Goal: Task Accomplishment & Management: Complete application form

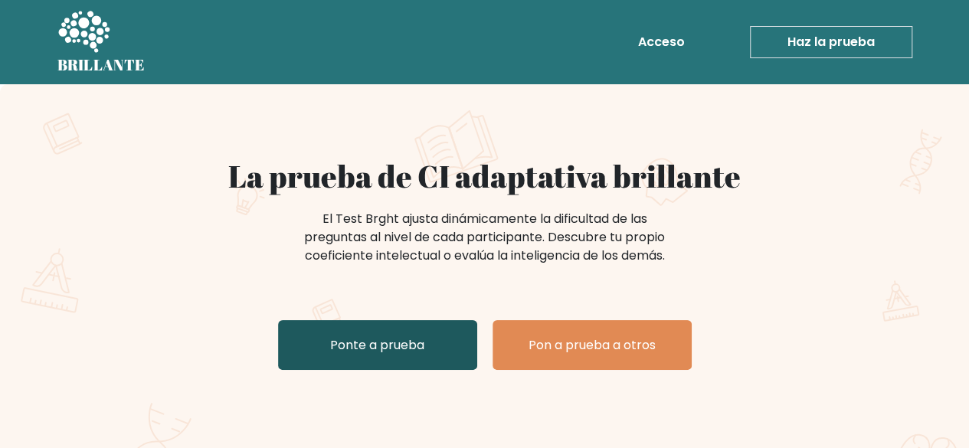
click at [431, 338] on link "Ponte a prueba" at bounding box center [377, 345] width 199 height 50
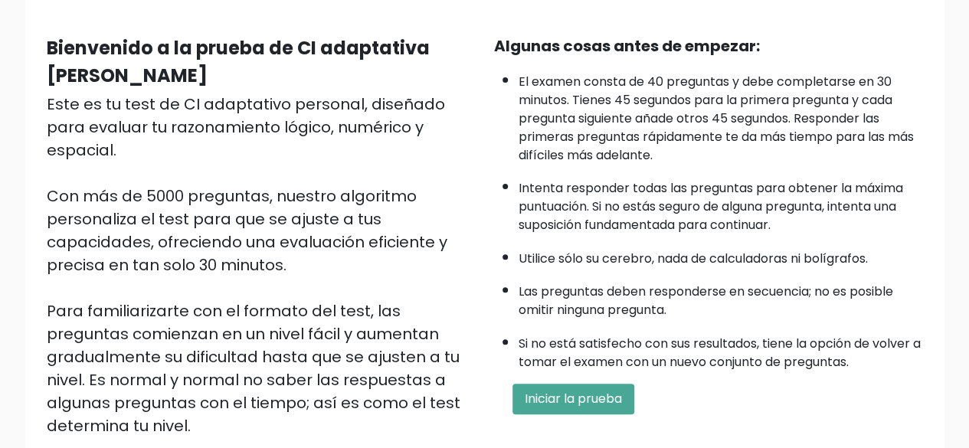
scroll to position [130, 0]
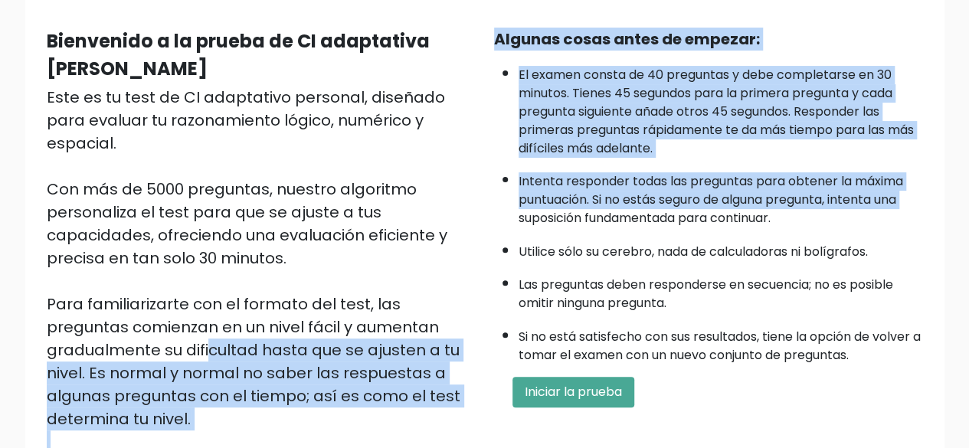
drag, startPoint x: 434, startPoint y: 315, endPoint x: 487, endPoint y: 223, distance: 106.1
click at [487, 223] on div "Bienvenido a la prueba de CI adaptativa [PERSON_NAME] Este es tu test de CI ada…" at bounding box center [485, 258] width 895 height 461
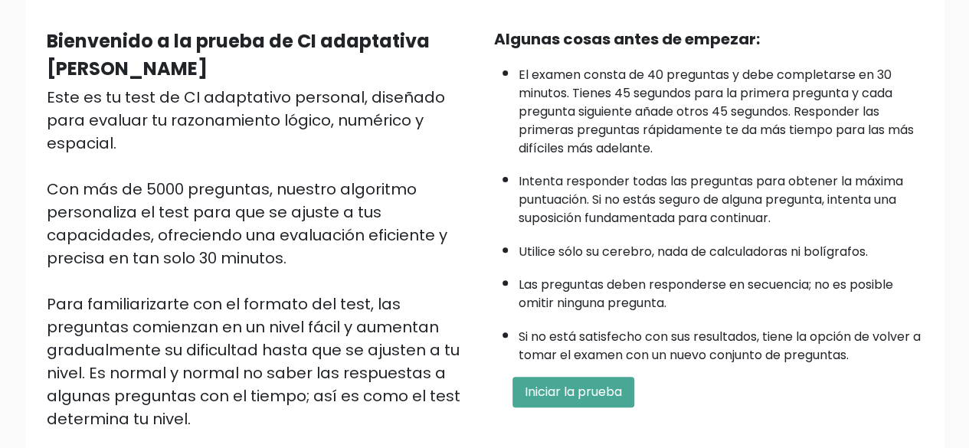
click at [668, 308] on font "Las preguntas deben responderse en secuencia; no es posible omitir ninguna preg…" at bounding box center [706, 294] width 375 height 36
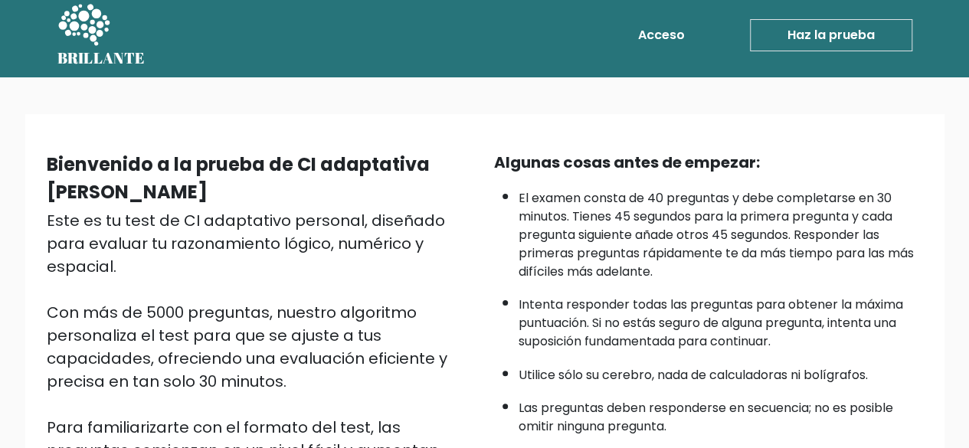
scroll to position [0, 0]
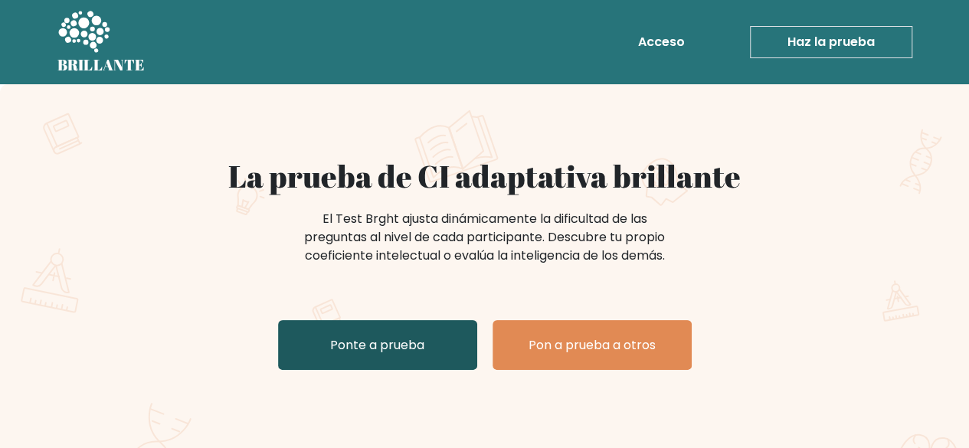
click at [422, 334] on link "Ponte a prueba" at bounding box center [377, 345] width 199 height 50
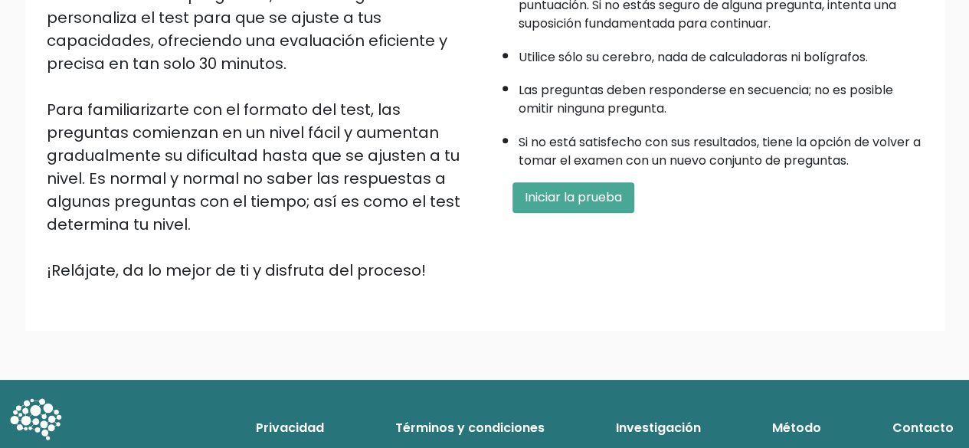
scroll to position [326, 0]
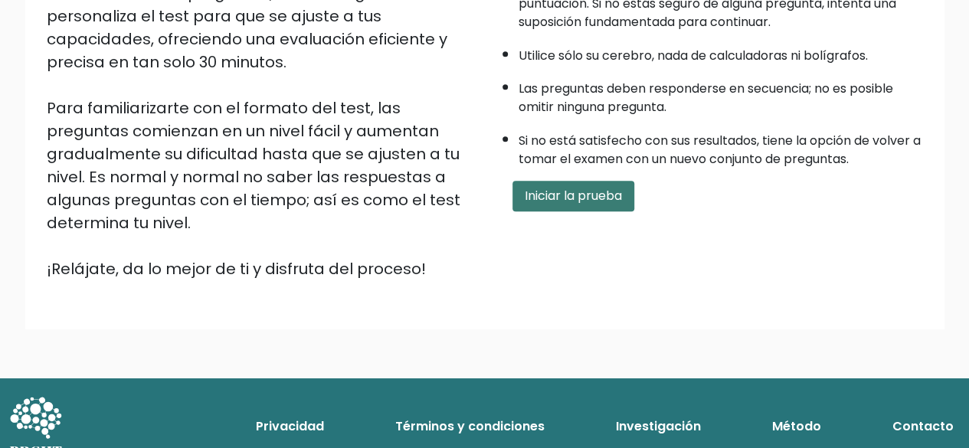
click at [608, 192] on font "Iniciar la prueba" at bounding box center [573, 196] width 97 height 18
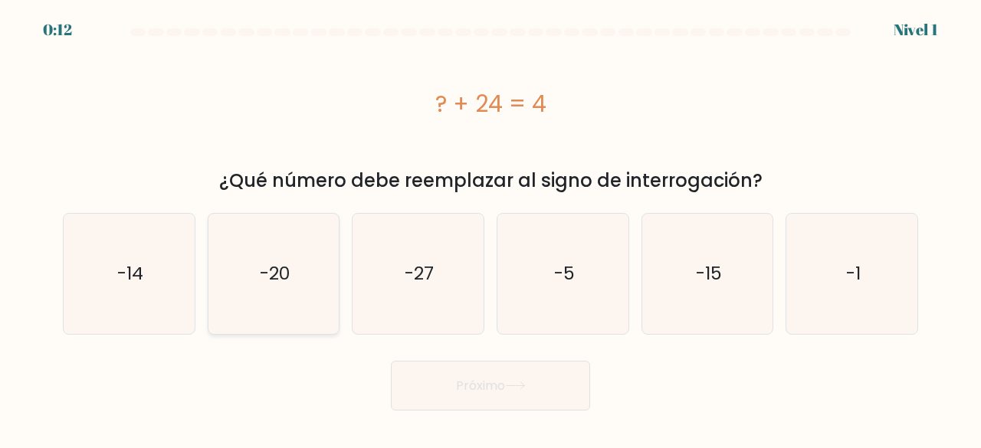
click at [258, 270] on icon "-20" at bounding box center [274, 274] width 120 height 120
click at [490, 228] on input "b. -20" at bounding box center [490, 226] width 1 height 4
radio input "true"
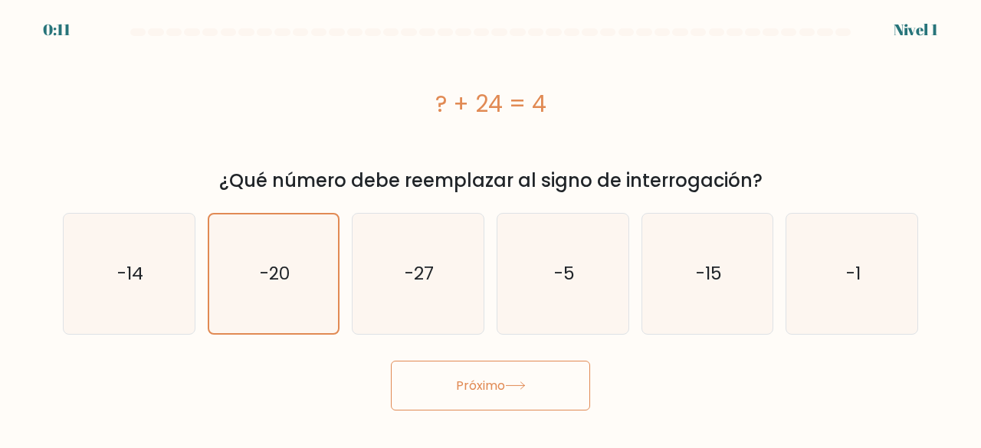
click at [505, 385] on font "Próximo" at bounding box center [480, 386] width 49 height 18
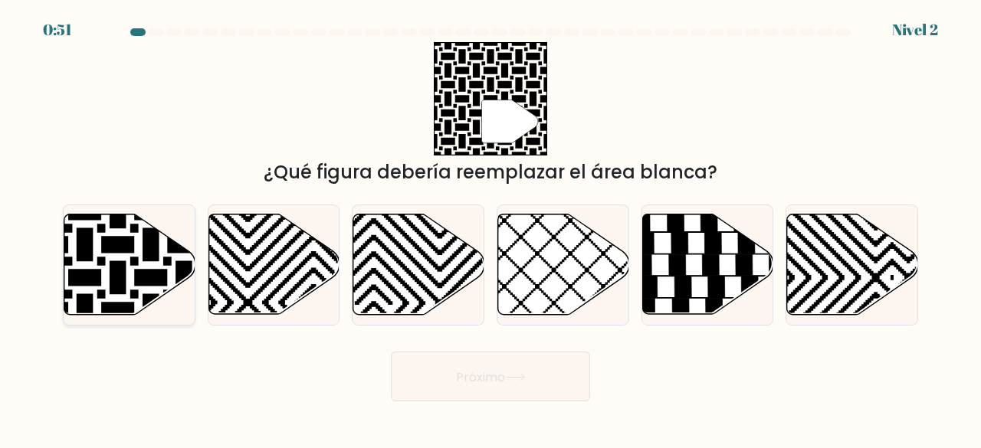
click at [126, 249] on icon at bounding box center [85, 212] width 264 height 264
click at [490, 228] on input "a." at bounding box center [490, 226] width 1 height 4
radio input "true"
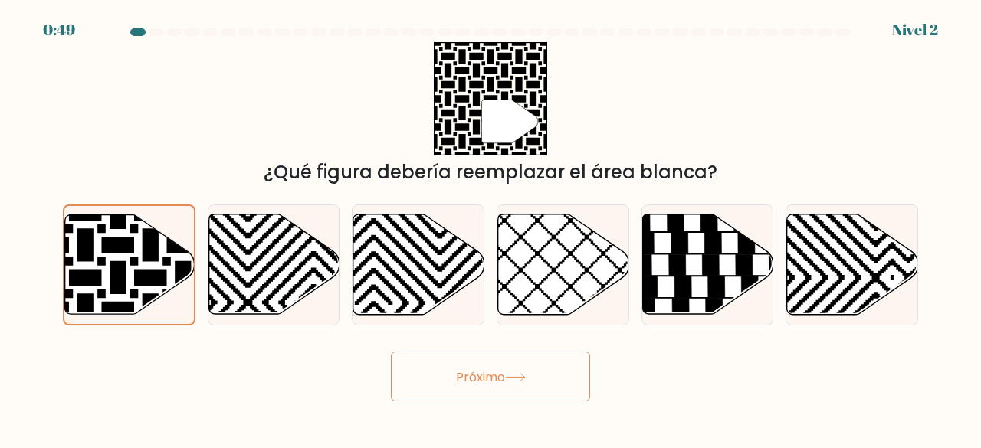
click at [501, 362] on button "Próximo" at bounding box center [490, 377] width 199 height 50
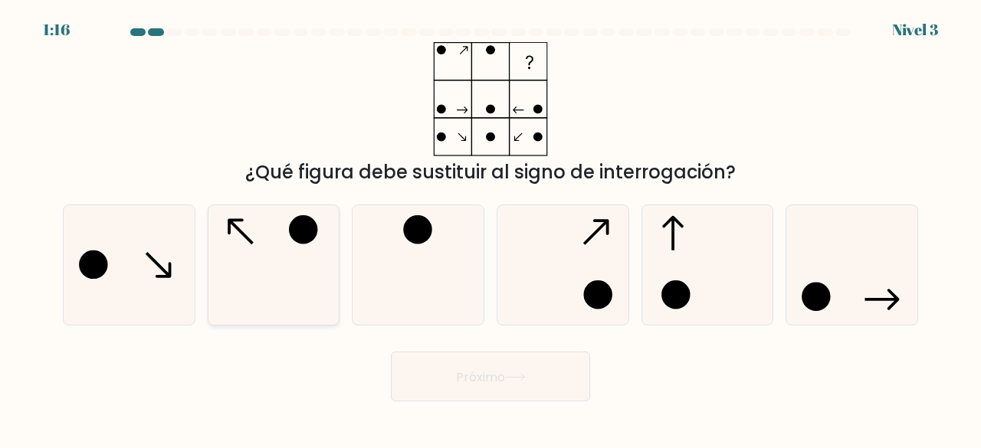
click at [282, 268] on icon at bounding box center [274, 265] width 120 height 120
click at [490, 228] on input "b." at bounding box center [490, 226] width 1 height 4
radio input "true"
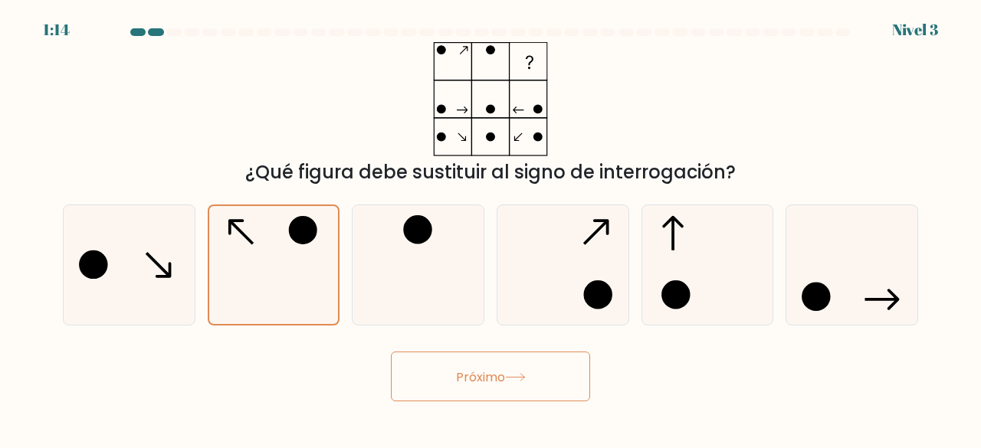
click at [471, 379] on font "Próximo" at bounding box center [480, 377] width 49 height 18
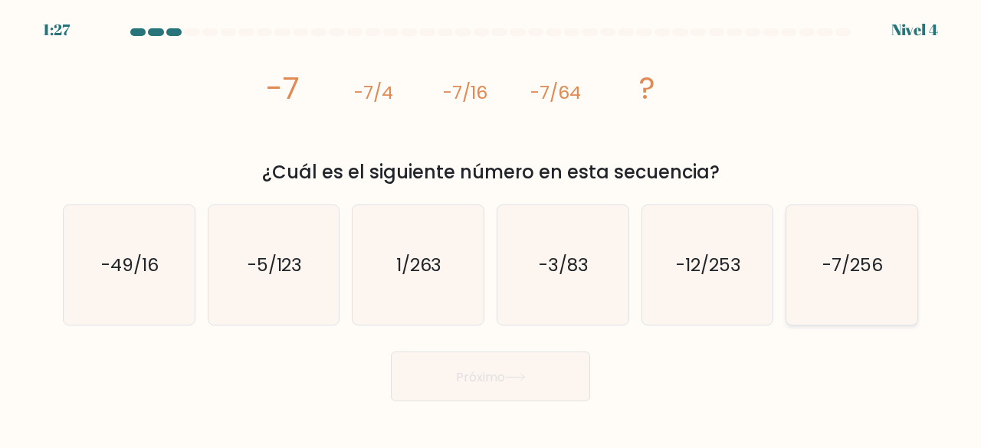
click at [873, 251] on icon "-7/256" at bounding box center [851, 265] width 120 height 120
click at [491, 228] on input "F. -7/256" at bounding box center [490, 226] width 1 height 4
radio input "true"
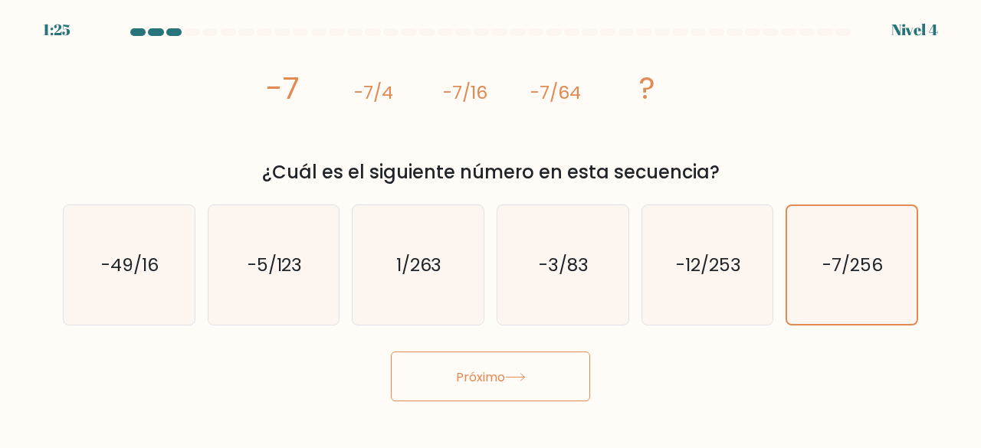
click at [505, 375] on font "Próximo" at bounding box center [480, 377] width 49 height 18
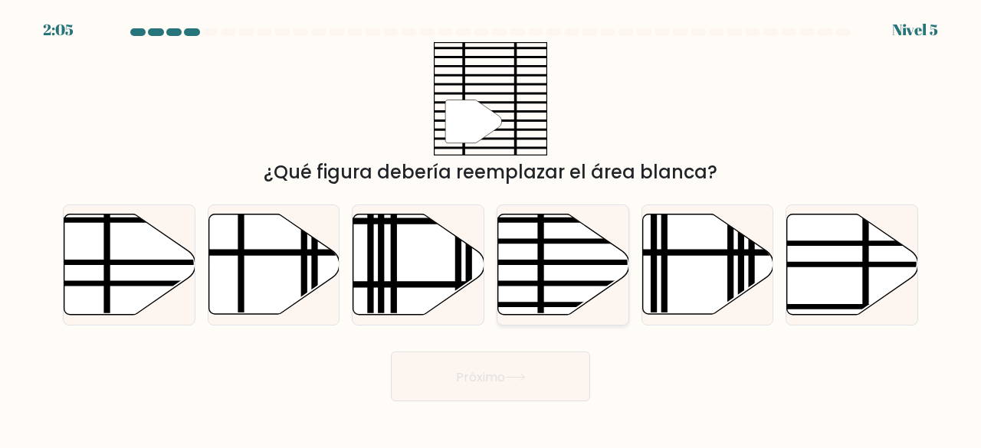
click at [540, 251] on line at bounding box center [540, 212] width 0 height 264
click at [491, 228] on input "d." at bounding box center [490, 226] width 1 height 4
radio input "true"
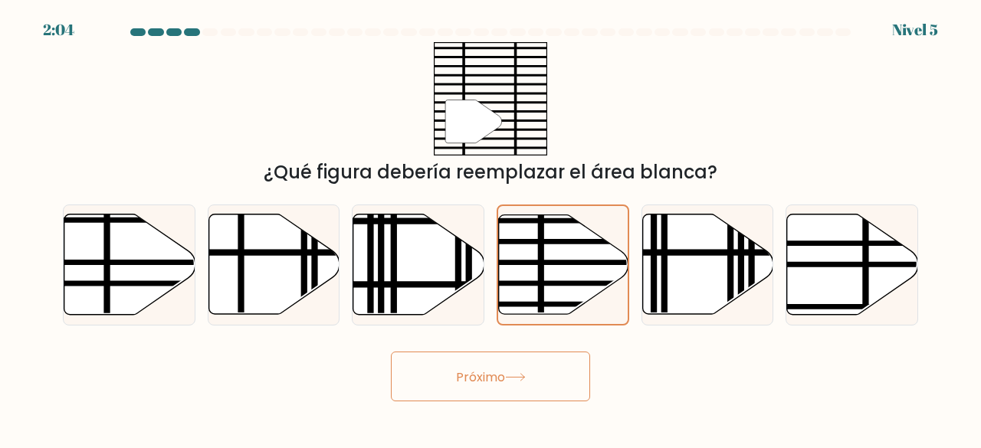
click at [517, 390] on button "Próximo" at bounding box center [490, 377] width 199 height 50
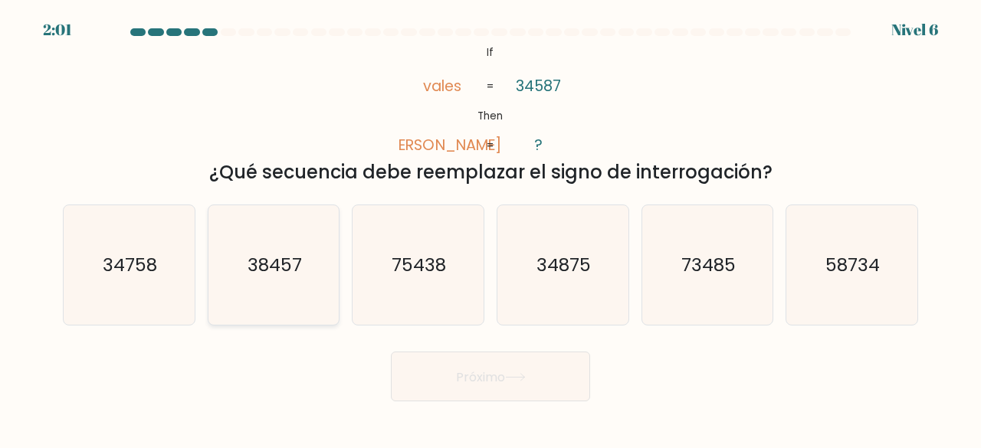
click at [309, 258] on icon "38457" at bounding box center [274, 265] width 120 height 120
click at [490, 228] on input "b. 38457" at bounding box center [490, 226] width 1 height 4
radio input "true"
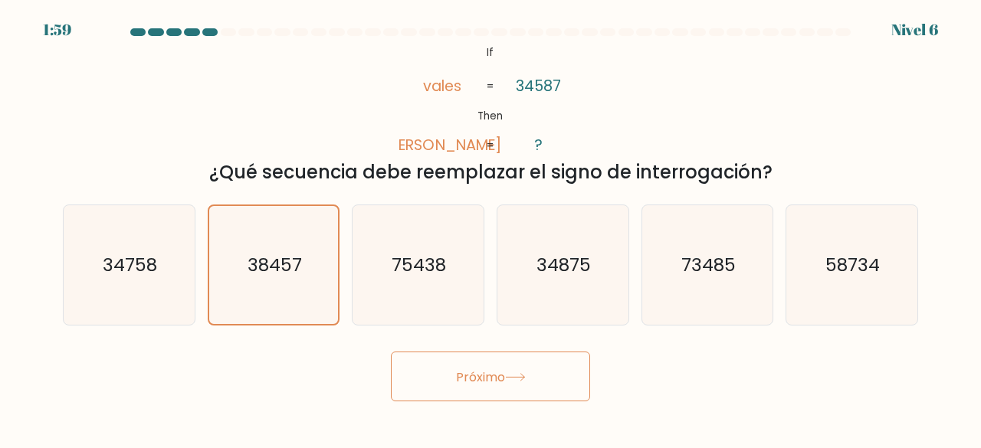
click at [504, 375] on font "Próximo" at bounding box center [480, 377] width 49 height 18
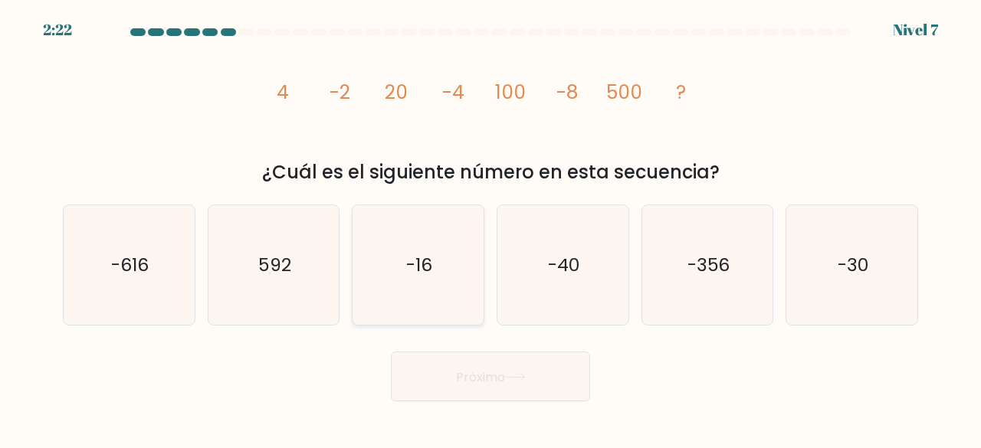
click at [428, 247] on icon "-16" at bounding box center [418, 265] width 120 height 120
click at [490, 228] on input "do. -16" at bounding box center [490, 226] width 1 height 4
radio input "true"
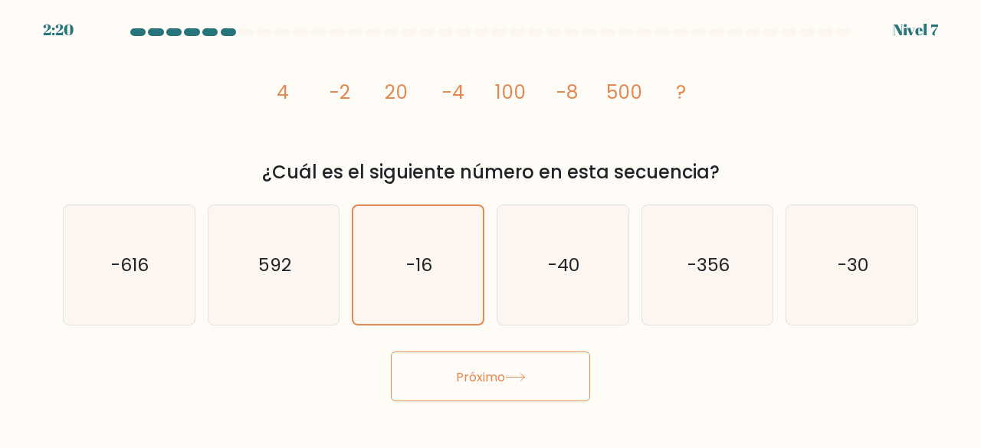
click at [518, 369] on button "Próximo" at bounding box center [490, 377] width 199 height 50
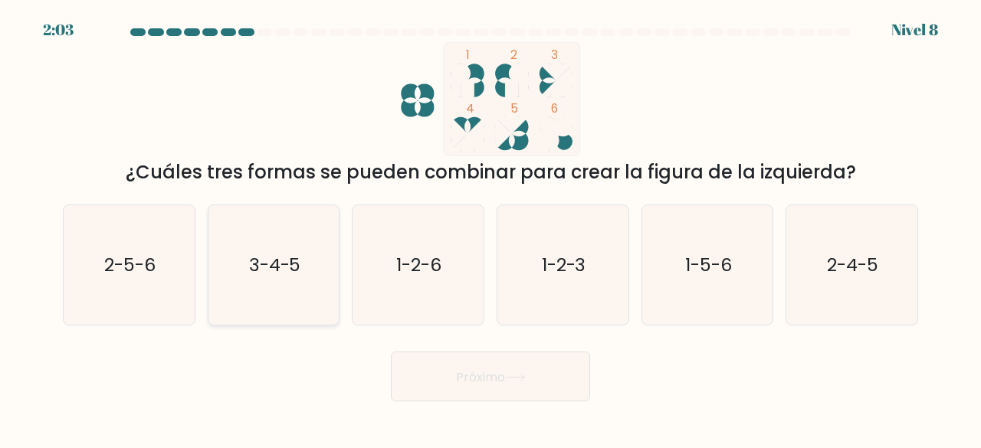
click at [270, 238] on icon "3-4-5" at bounding box center [274, 265] width 120 height 120
click at [490, 228] on input "b. 3-4-5" at bounding box center [490, 226] width 1 height 4
radio input "true"
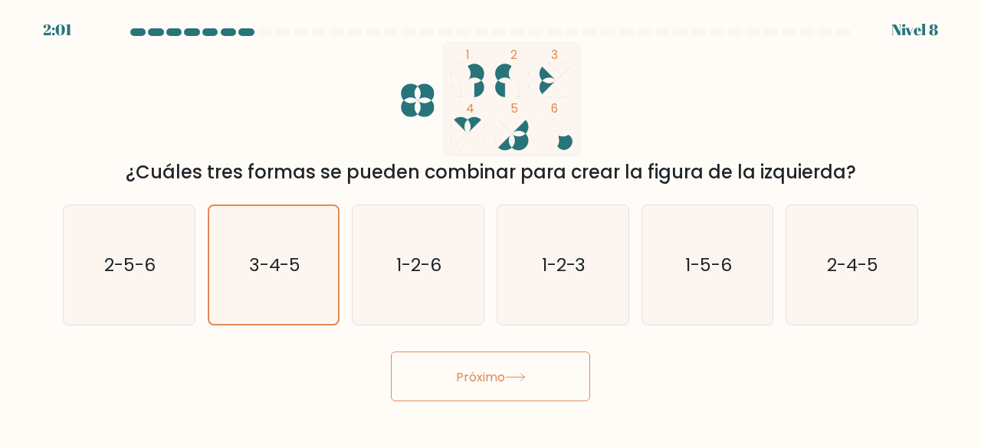
click at [522, 383] on button "Próximo" at bounding box center [490, 377] width 199 height 50
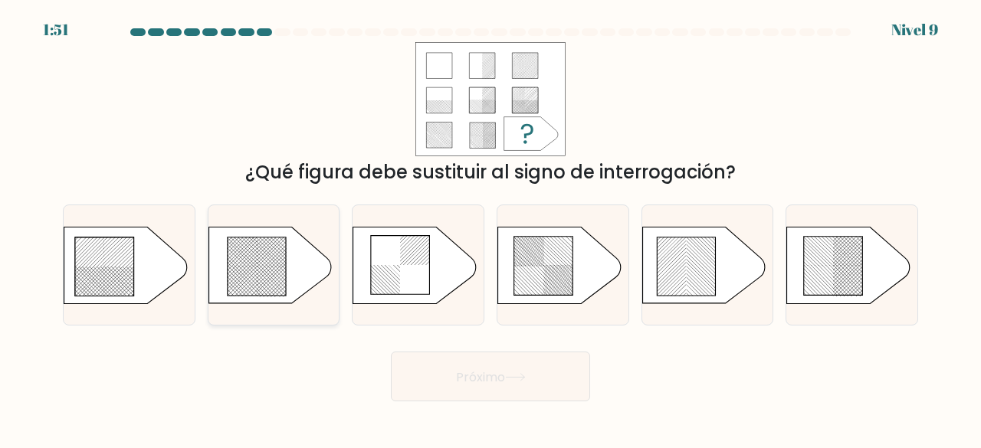
click at [267, 256] on icon at bounding box center [257, 267] width 58 height 58
click at [490, 228] on input "b." at bounding box center [490, 226] width 1 height 4
radio input "true"
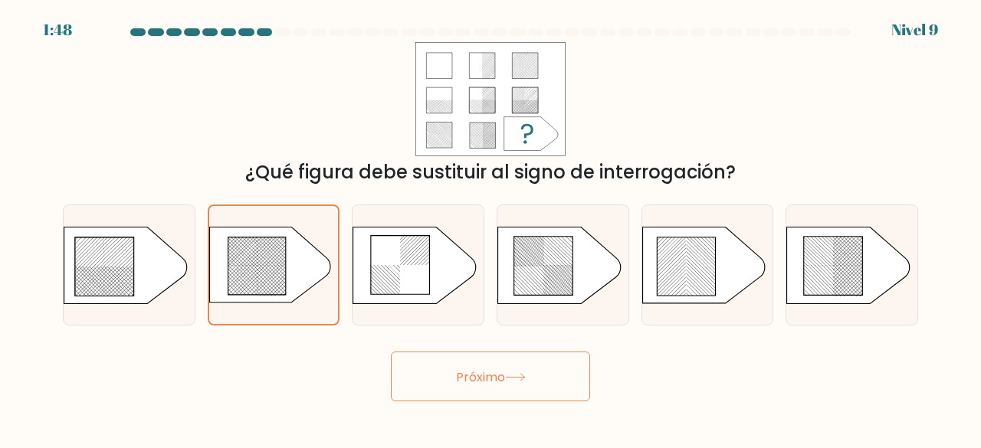
click at [527, 388] on button "Próximo" at bounding box center [490, 377] width 199 height 50
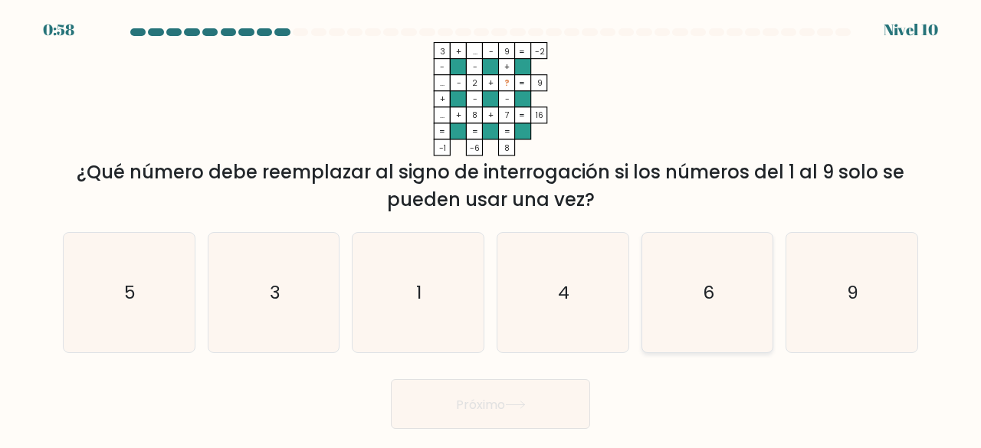
click at [712, 286] on text "6" at bounding box center [708, 292] width 11 height 25
click at [491, 228] on input "y. 6" at bounding box center [490, 226] width 1 height 4
radio input "true"
click at [540, 403] on button "Próximo" at bounding box center [490, 404] width 199 height 50
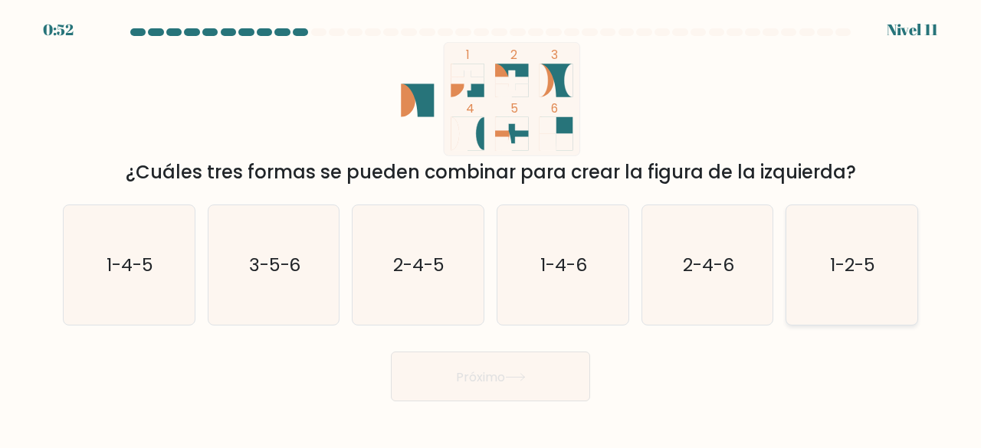
click at [849, 257] on text "1-2-5" at bounding box center [853, 264] width 45 height 25
click at [491, 228] on input "F. 1-2-5" at bounding box center [490, 226] width 1 height 4
radio input "true"
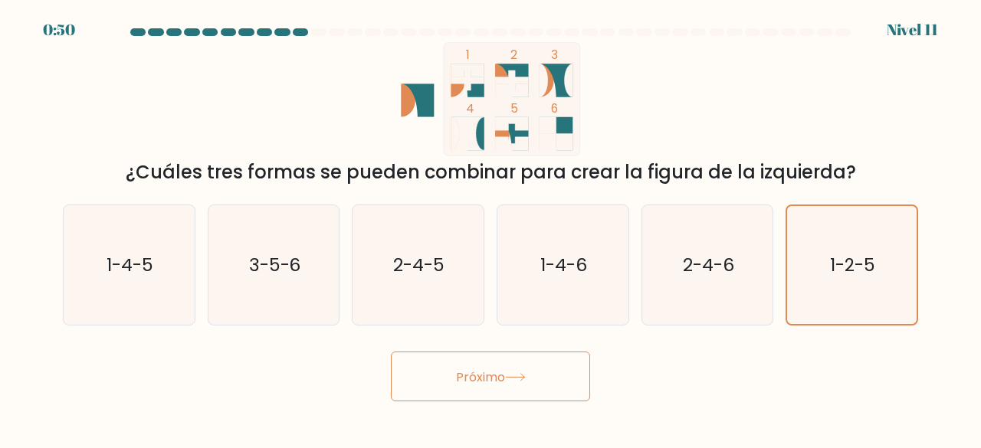
click at [527, 382] on button "Próximo" at bounding box center [490, 377] width 199 height 50
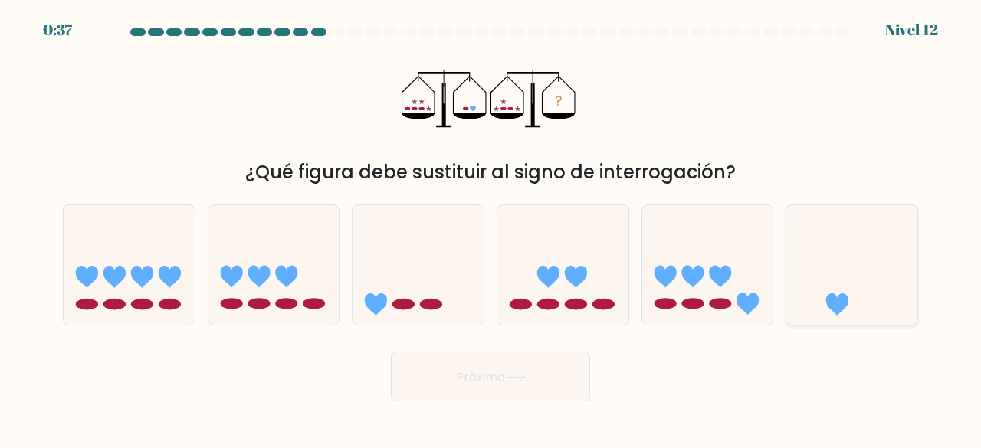
click at [840, 271] on icon at bounding box center [851, 265] width 131 height 108
click at [491, 228] on input "F." at bounding box center [490, 226] width 1 height 4
radio input "true"
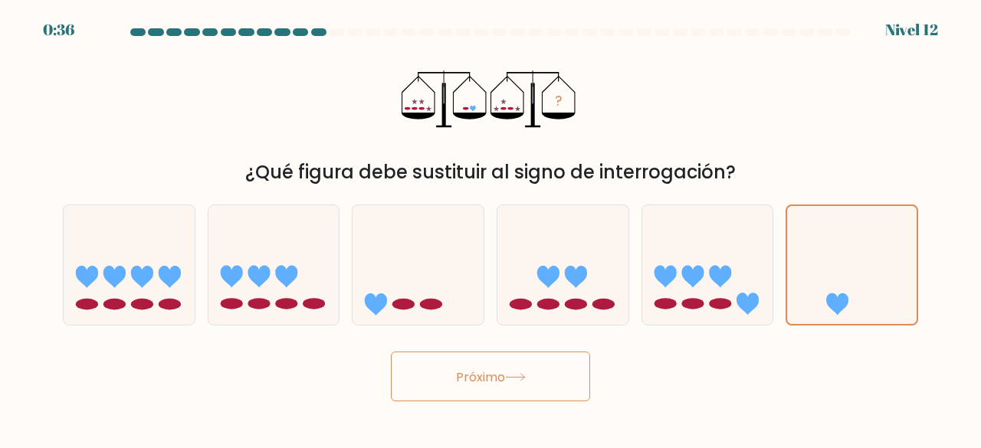
click at [519, 385] on button "Próximo" at bounding box center [490, 377] width 199 height 50
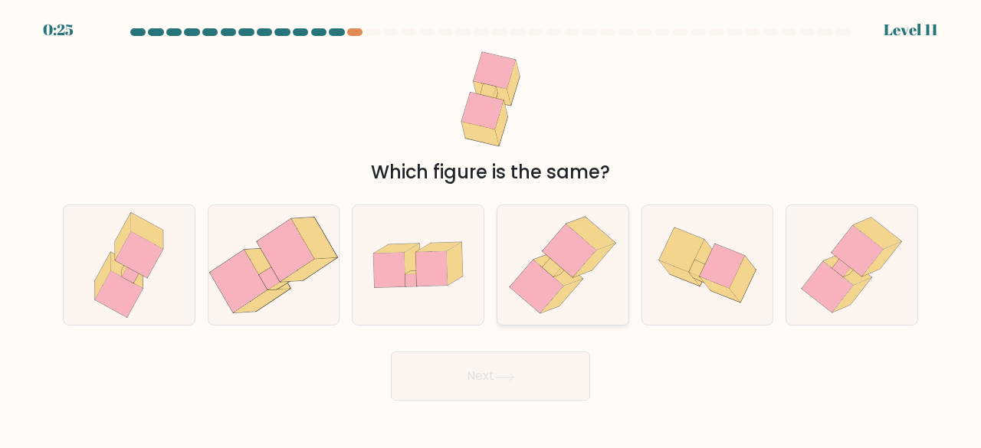
click at [562, 277] on icon at bounding box center [557, 269] width 49 height 33
click at [491, 228] on input "d." at bounding box center [490, 226] width 1 height 4
radio input "true"
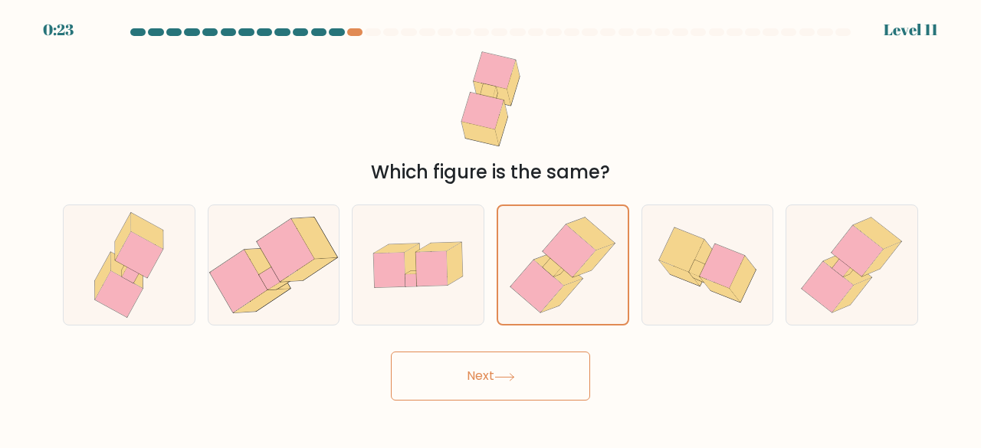
click at [518, 393] on button "Next" at bounding box center [490, 376] width 199 height 49
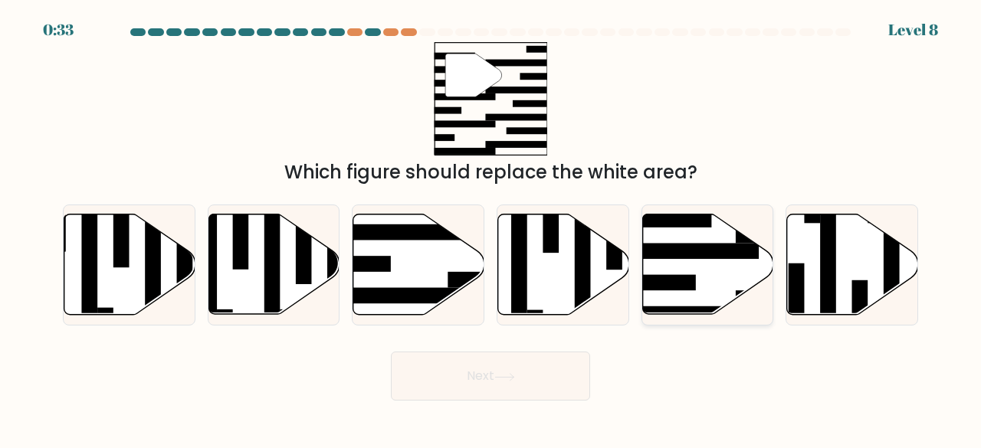
click at [677, 247] on rect at bounding box center [688, 252] width 143 height 16
click at [491, 228] on input "e." at bounding box center [490, 226] width 1 height 4
radio input "true"
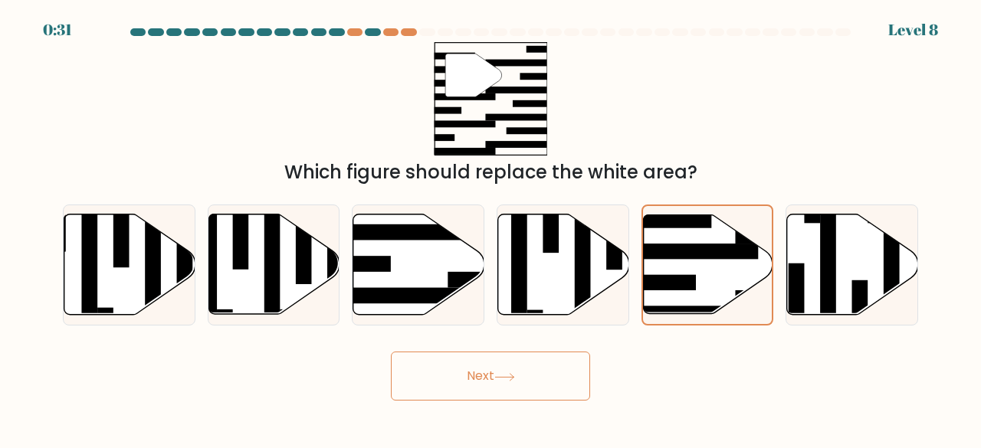
click at [528, 379] on button "Next" at bounding box center [490, 376] width 199 height 49
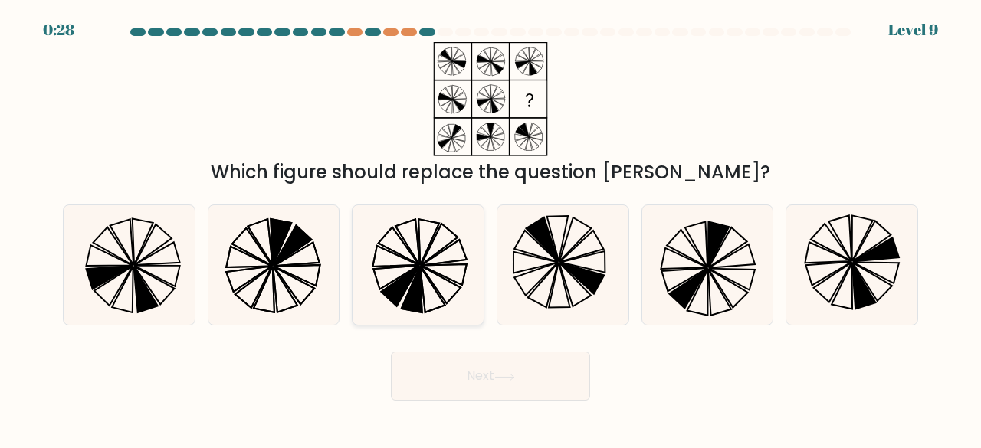
click at [451, 283] on icon at bounding box center [418, 265] width 120 height 120
click at [490, 228] on input "c." at bounding box center [490, 226] width 1 height 4
radio input "true"
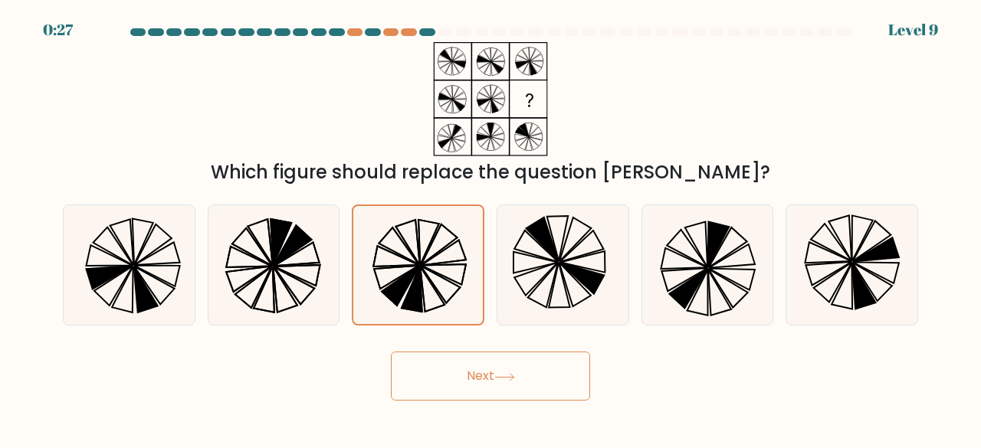
click at [506, 388] on button "Next" at bounding box center [490, 376] width 199 height 49
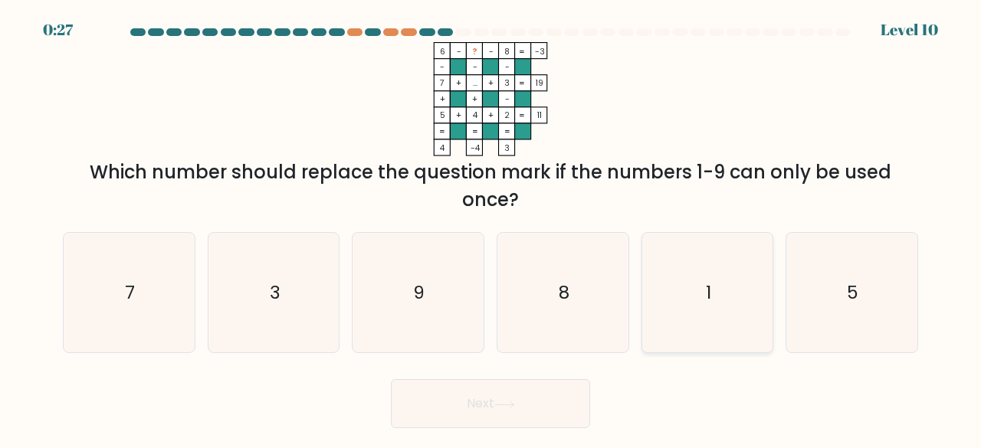
click at [726, 289] on icon "1" at bounding box center [707, 293] width 120 height 120
click at [491, 228] on input "e. 1" at bounding box center [490, 226] width 1 height 4
radio input "true"
click at [526, 402] on button "Next" at bounding box center [490, 403] width 199 height 49
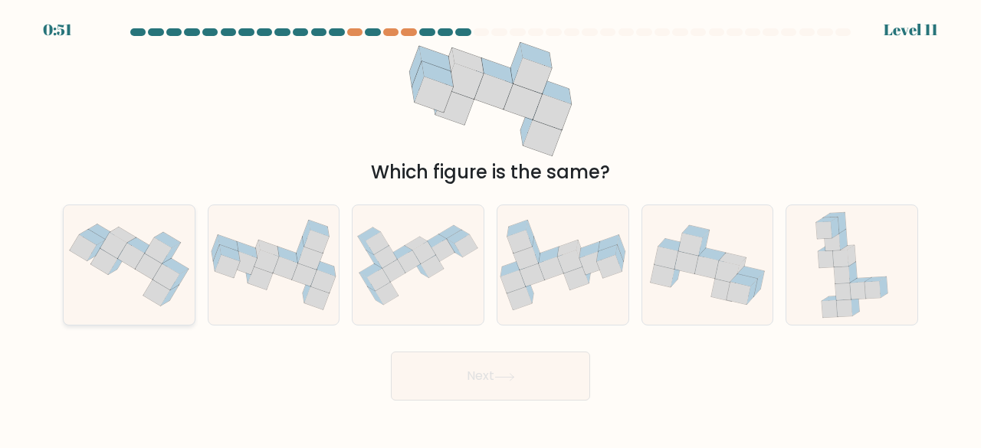
click at [83, 286] on icon at bounding box center [129, 265] width 131 height 98
click at [490, 228] on input "a." at bounding box center [490, 226] width 1 height 4
radio input "true"
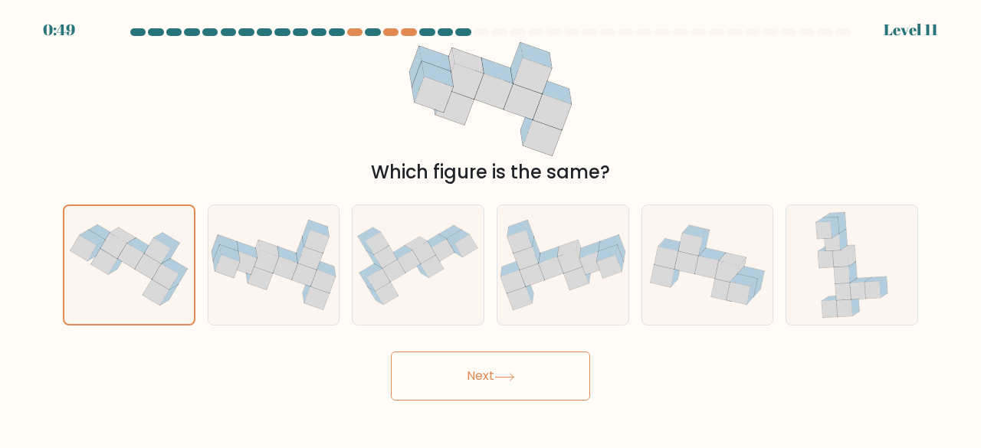
click at [500, 373] on icon at bounding box center [504, 377] width 21 height 8
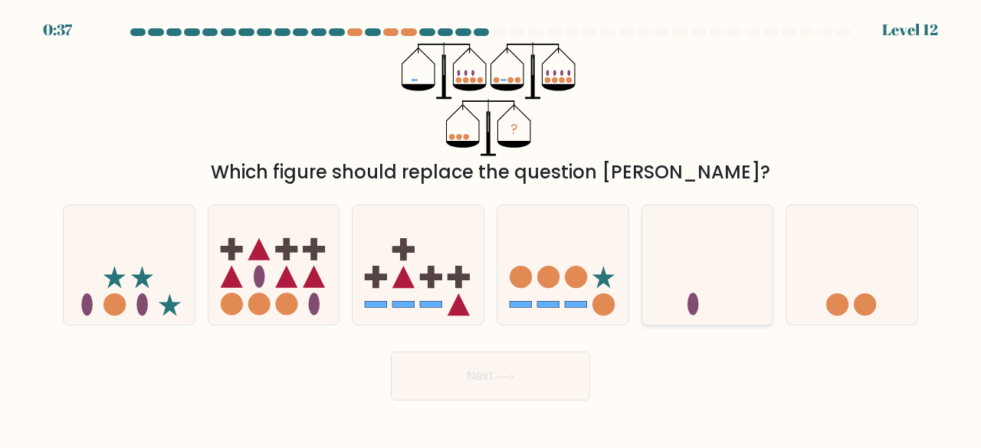
click at [703, 290] on icon at bounding box center [707, 265] width 131 height 108
click at [491, 228] on input "e." at bounding box center [490, 226] width 1 height 4
radio input "true"
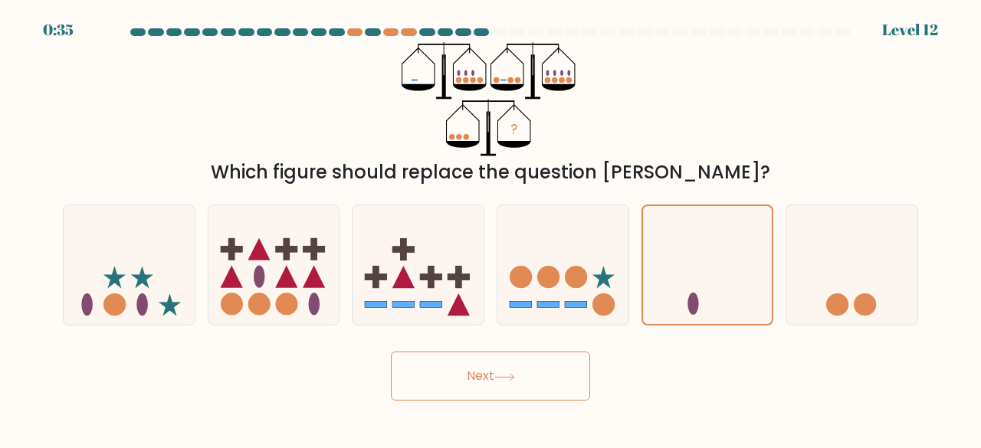
click at [536, 379] on button "Next" at bounding box center [490, 376] width 199 height 49
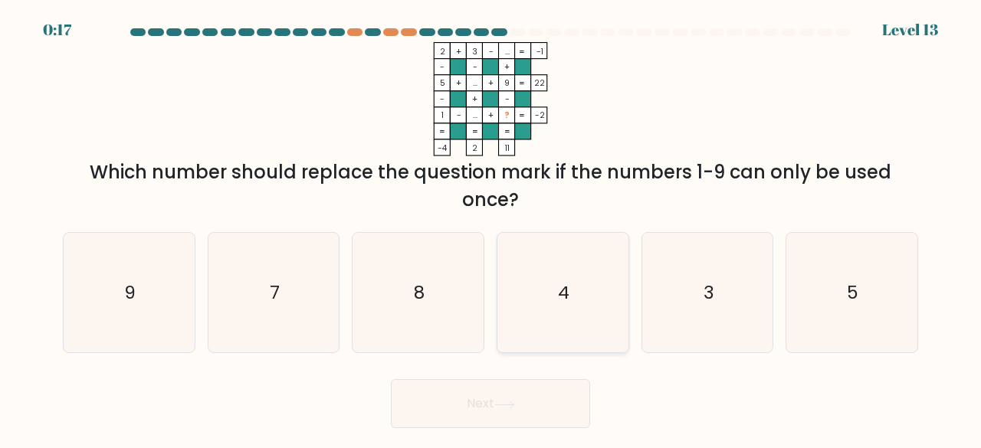
click at [593, 304] on icon "4" at bounding box center [563, 293] width 120 height 120
click at [491, 228] on input "d. 4" at bounding box center [490, 226] width 1 height 4
radio input "true"
click at [531, 408] on button "Next" at bounding box center [490, 403] width 199 height 49
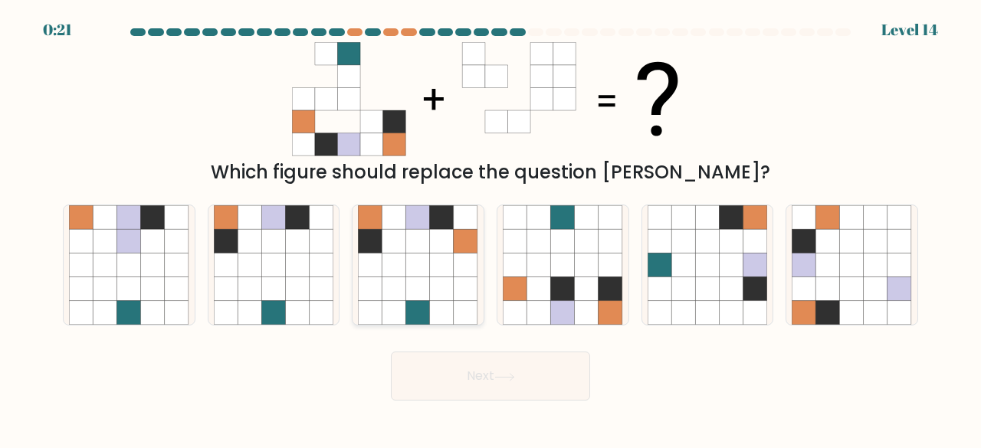
click at [420, 290] on icon at bounding box center [418, 289] width 24 height 24
click at [490, 228] on input "c." at bounding box center [490, 226] width 1 height 4
radio input "true"
click at [496, 383] on button "Next" at bounding box center [490, 376] width 199 height 49
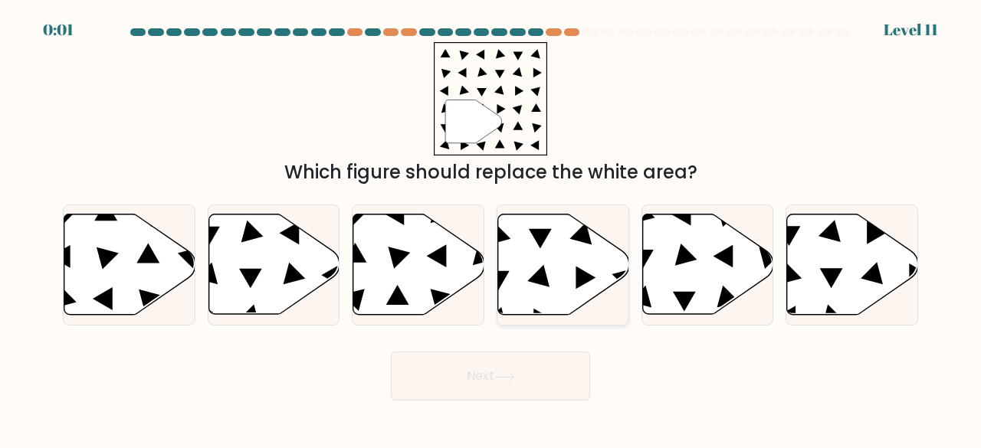
click at [572, 280] on icon at bounding box center [563, 265] width 131 height 100
click at [491, 228] on input "d." at bounding box center [490, 226] width 1 height 4
radio input "true"
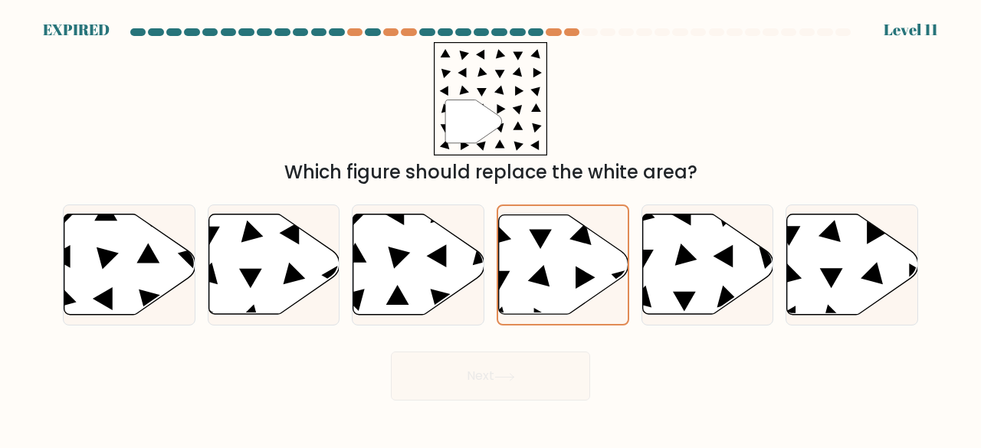
click at [523, 375] on div "Next" at bounding box center [490, 372] width 873 height 57
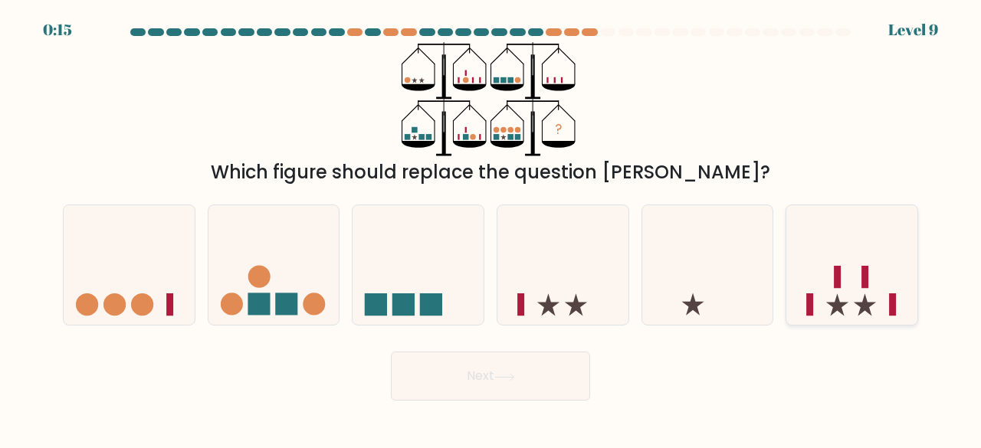
click at [858, 269] on icon at bounding box center [851, 265] width 131 height 108
click at [491, 228] on input "f." at bounding box center [490, 226] width 1 height 4
radio input "true"
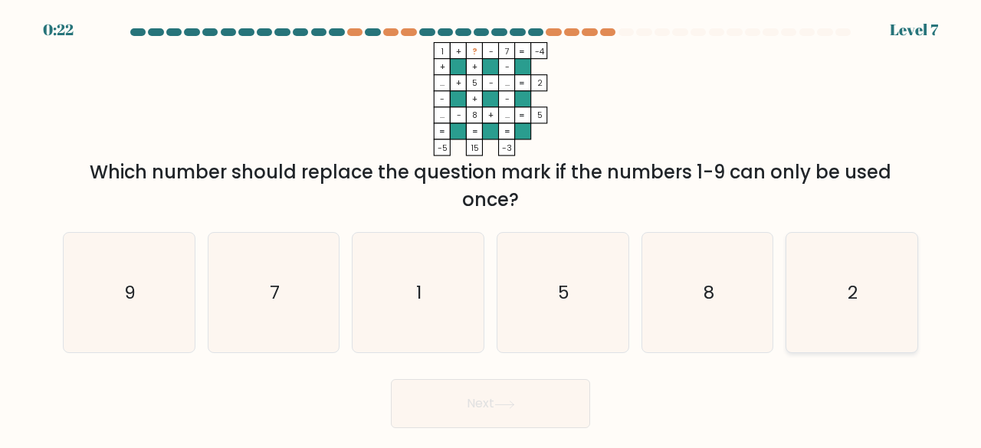
click at [873, 326] on icon "2" at bounding box center [851, 293] width 120 height 120
click at [491, 228] on input "f. 2" at bounding box center [490, 226] width 1 height 4
radio input "true"
click at [519, 403] on button "Next" at bounding box center [490, 403] width 199 height 49
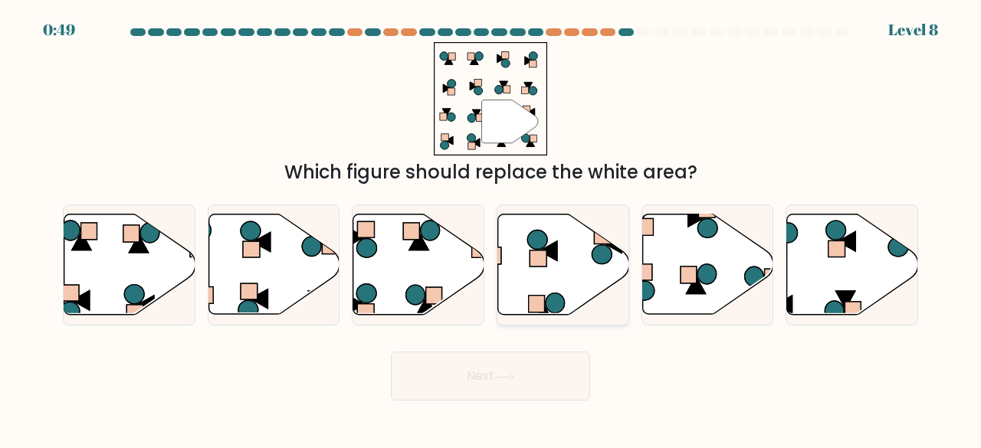
click at [588, 255] on icon at bounding box center [563, 265] width 131 height 100
click at [491, 228] on input "d." at bounding box center [490, 226] width 1 height 4
radio input "true"
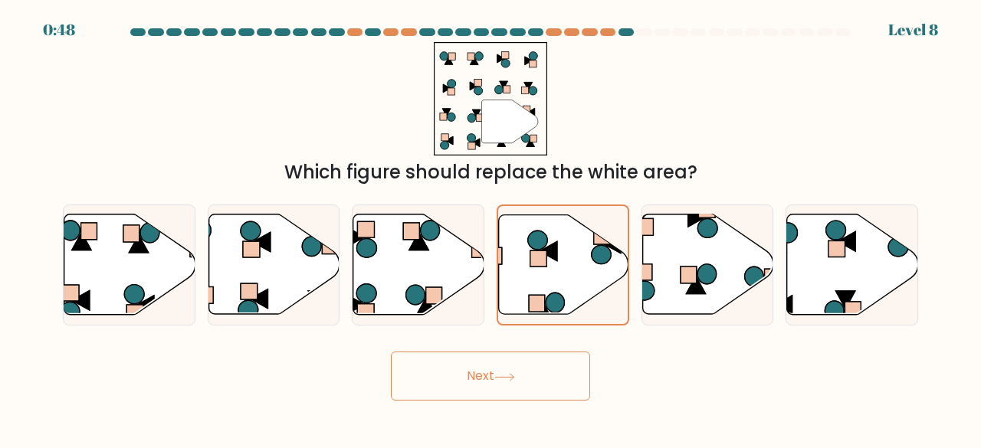
click at [536, 365] on button "Next" at bounding box center [490, 376] width 199 height 49
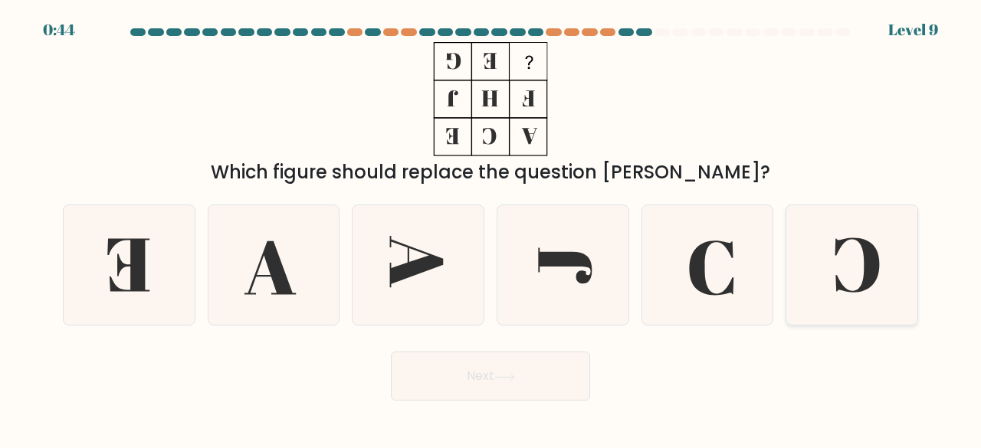
click at [875, 272] on icon at bounding box center [857, 265] width 44 height 55
click at [491, 228] on input "f." at bounding box center [490, 226] width 1 height 4
radio input "true"
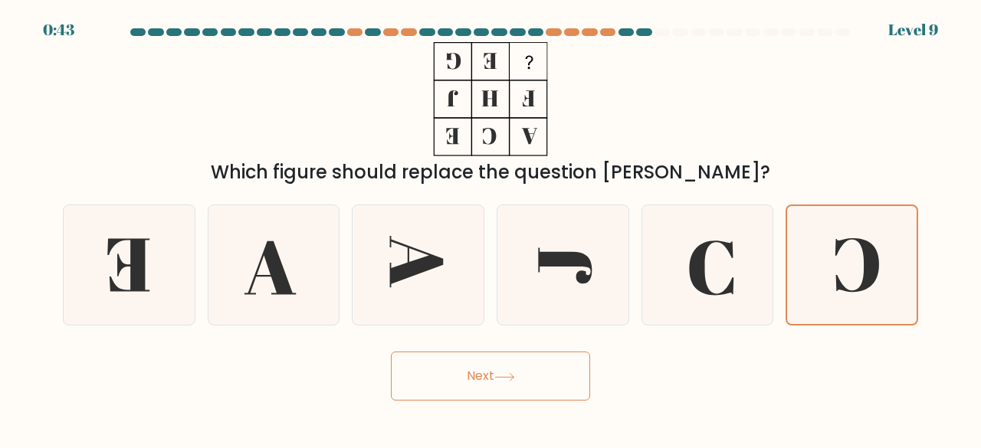
click at [533, 365] on button "Next" at bounding box center [490, 376] width 199 height 49
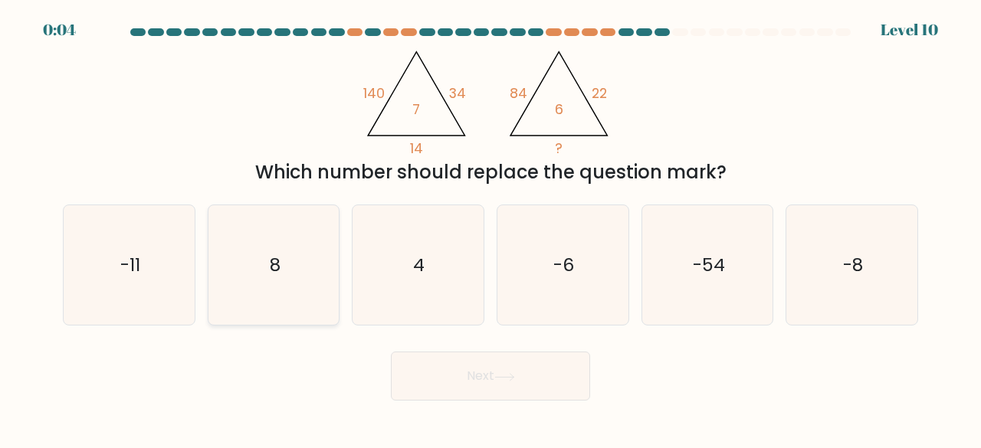
click at [297, 257] on icon "8" at bounding box center [274, 265] width 120 height 120
click at [490, 228] on input "b. 8" at bounding box center [490, 226] width 1 height 4
radio input "true"
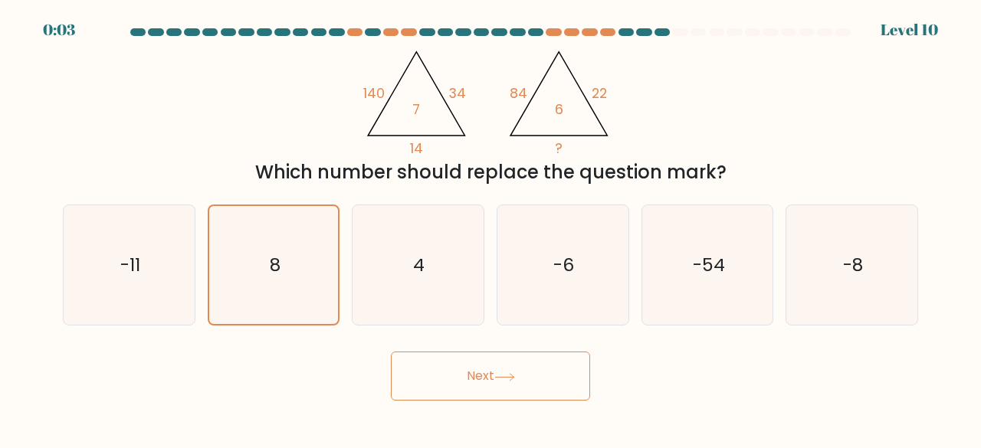
click at [478, 352] on button "Next" at bounding box center [490, 376] width 199 height 49
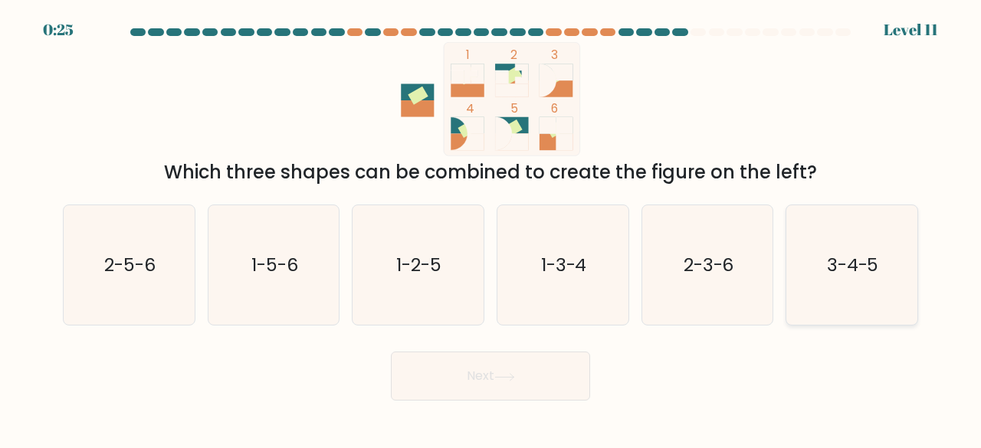
click at [875, 268] on text "3-4-5" at bounding box center [853, 264] width 52 height 25
click at [491, 228] on input "f. 3-4-5" at bounding box center [490, 226] width 1 height 4
radio input "true"
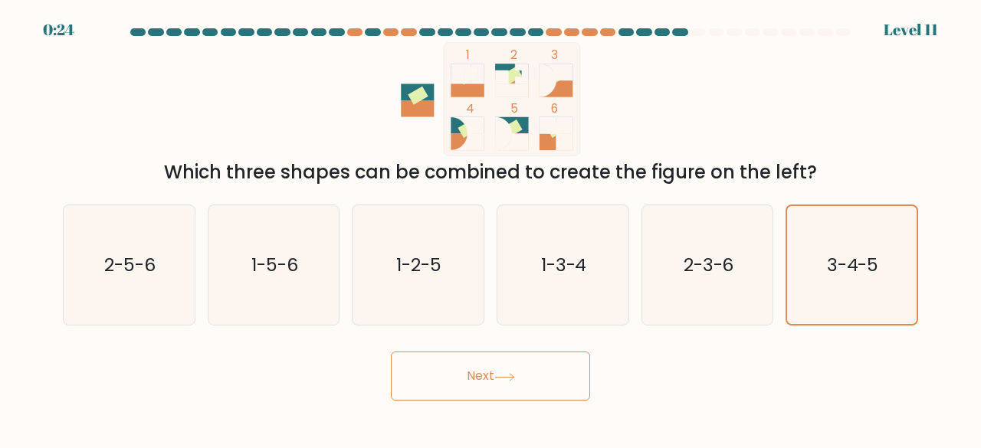
click at [465, 379] on button "Next" at bounding box center [490, 376] width 199 height 49
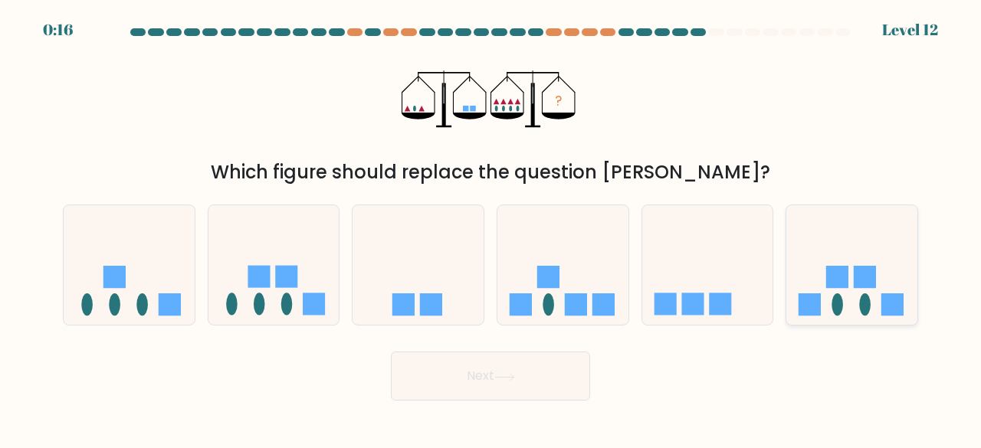
click at [883, 303] on rect at bounding box center [892, 304] width 22 height 22
click at [491, 228] on input "f." at bounding box center [490, 226] width 1 height 4
radio input "true"
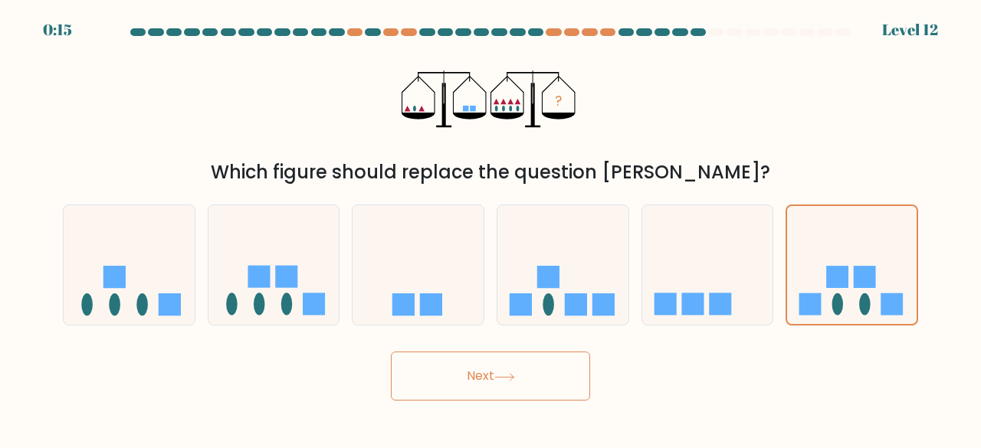
click at [477, 402] on body "0:15 Level 12" at bounding box center [490, 224] width 981 height 448
click at [484, 390] on button "Next" at bounding box center [490, 376] width 199 height 49
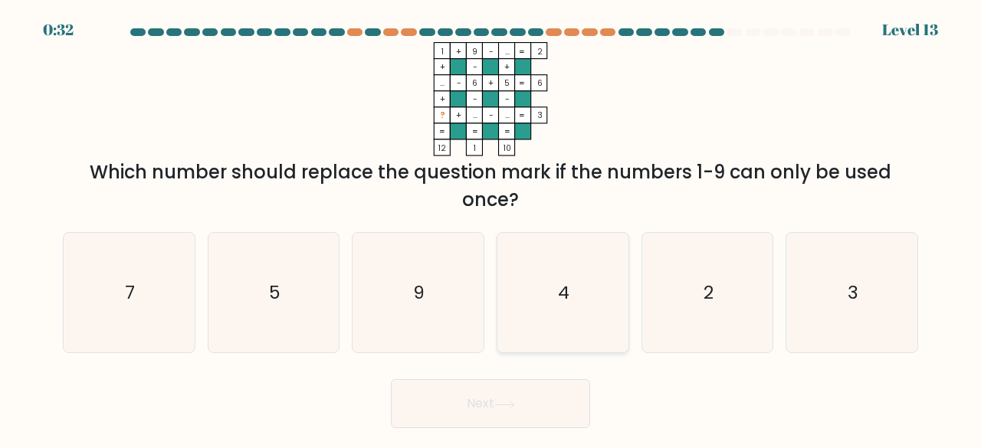
click at [581, 274] on icon "4" at bounding box center [563, 293] width 120 height 120
click at [491, 228] on input "d. 4" at bounding box center [490, 226] width 1 height 4
radio input "true"
click at [541, 398] on button "Next" at bounding box center [490, 403] width 199 height 49
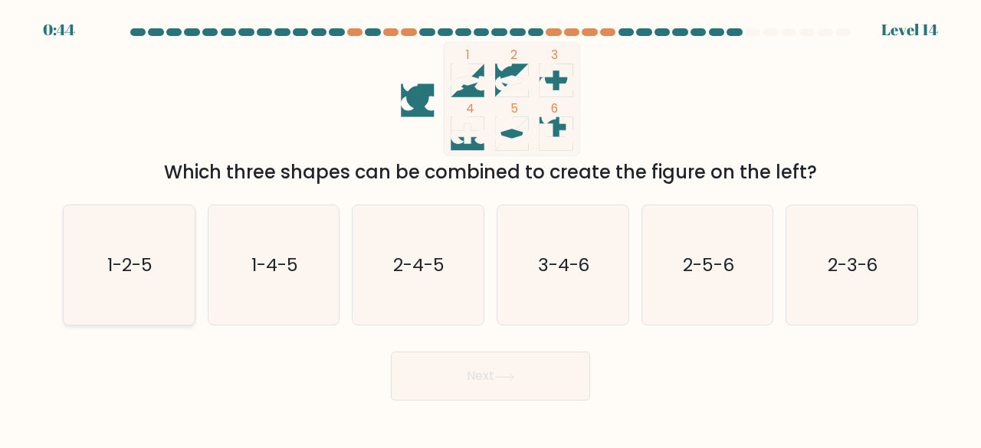
click at [158, 285] on icon "1-2-5" at bounding box center [129, 265] width 120 height 120
click at [490, 228] on input "a. 1-2-5" at bounding box center [490, 226] width 1 height 4
radio input "true"
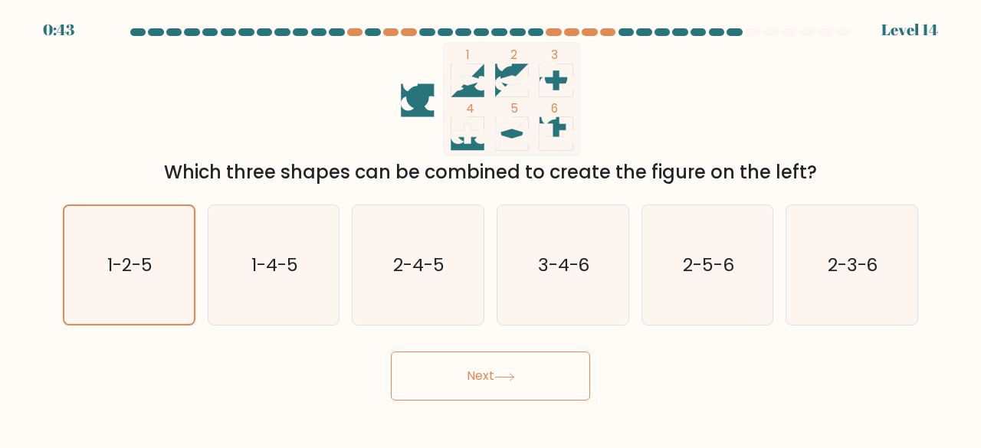
click at [521, 372] on button "Next" at bounding box center [490, 376] width 199 height 49
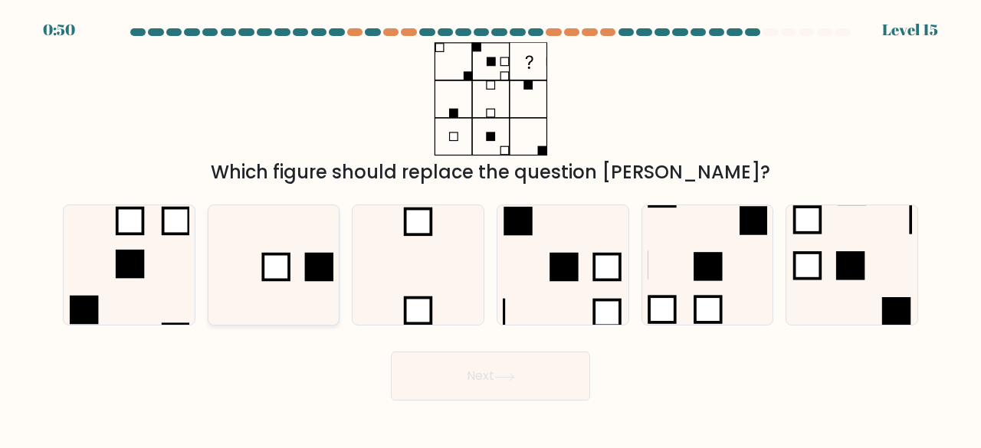
click at [305, 262] on rect at bounding box center [319, 267] width 29 height 29
click at [490, 228] on input "b." at bounding box center [490, 226] width 1 height 4
radio input "true"
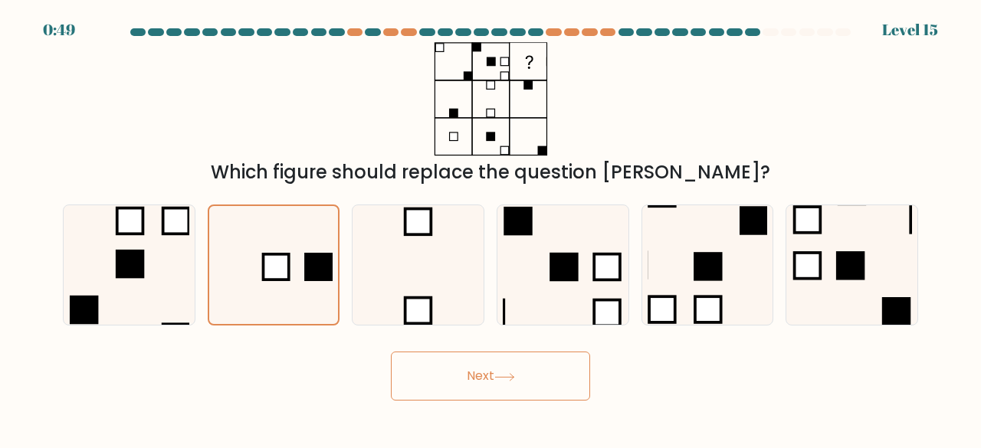
click at [505, 376] on icon at bounding box center [504, 377] width 21 height 8
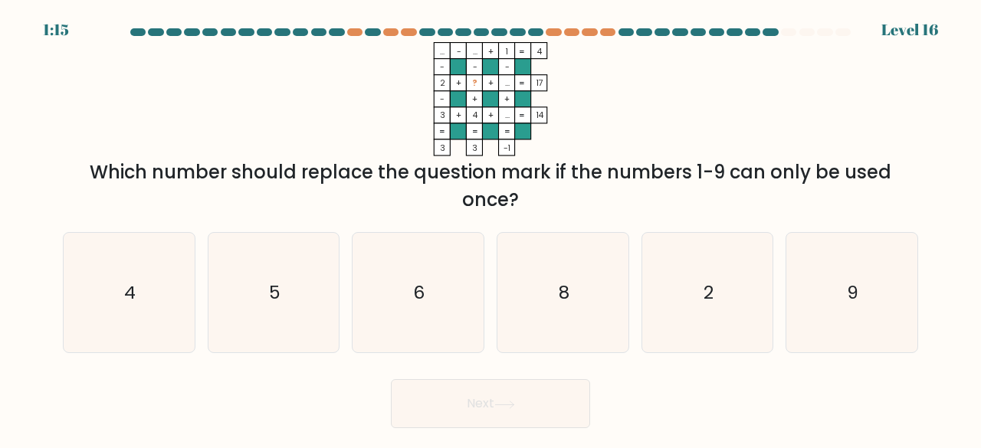
click at [513, 117] on rect at bounding box center [507, 115] width 16 height 16
click at [428, 293] on icon "6" at bounding box center [418, 293] width 120 height 120
click at [490, 228] on input "c. 6" at bounding box center [490, 226] width 1 height 4
radio input "true"
click at [532, 401] on button "Next" at bounding box center [490, 403] width 199 height 49
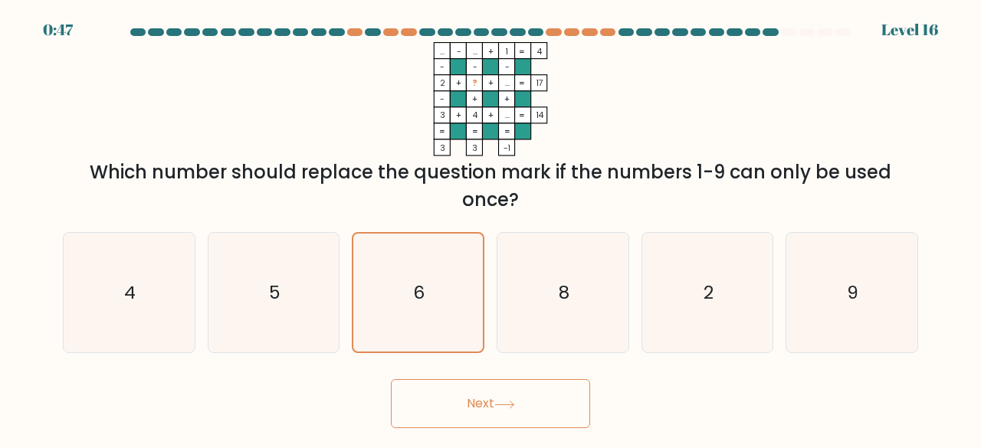
click at [493, 411] on button "Next" at bounding box center [490, 403] width 199 height 49
click at [490, 398] on button "Next" at bounding box center [490, 403] width 199 height 49
click at [526, 298] on icon "8" at bounding box center [563, 293] width 120 height 120
click at [491, 228] on input "d. 8" at bounding box center [490, 226] width 1 height 4
radio input "true"
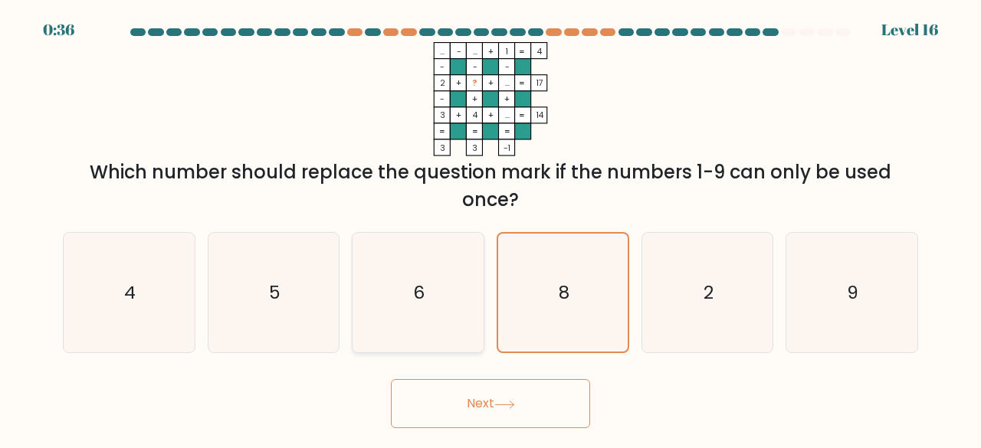
click at [422, 317] on icon "6" at bounding box center [418, 293] width 120 height 120
click at [490, 228] on input "c. 6" at bounding box center [490, 226] width 1 height 4
radio input "true"
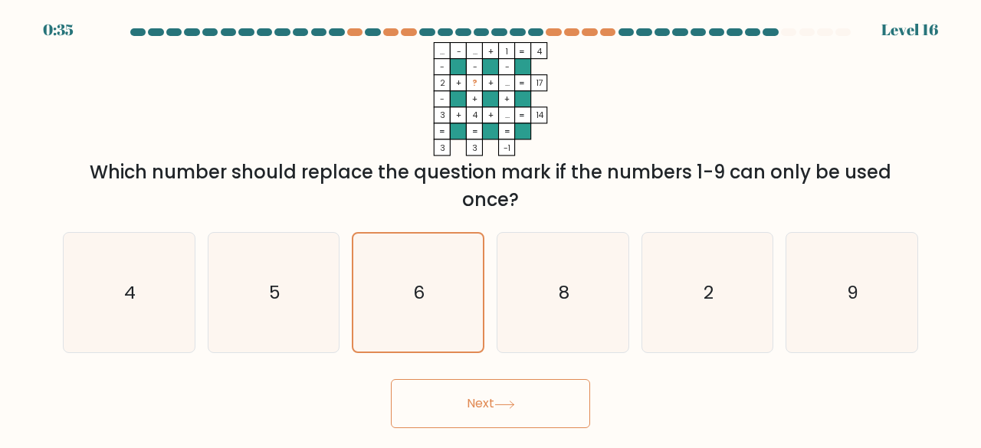
click at [460, 398] on button "Next" at bounding box center [490, 403] width 199 height 49
drag, startPoint x: 460, startPoint y: 398, endPoint x: 427, endPoint y: 397, distance: 33.7
click at [427, 397] on button "Next" at bounding box center [490, 403] width 199 height 49
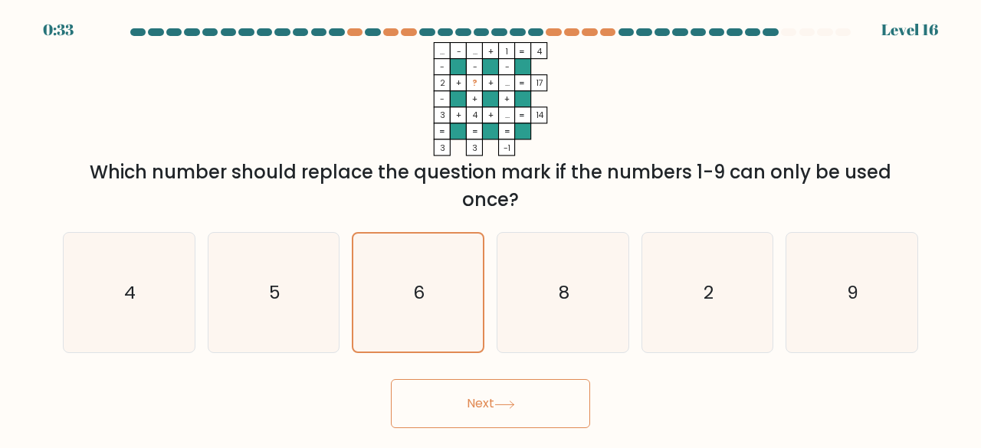
click at [427, 397] on button "Next" at bounding box center [490, 403] width 199 height 49
click at [519, 392] on button "Next" at bounding box center [490, 403] width 199 height 49
click at [513, 402] on icon at bounding box center [504, 405] width 21 height 8
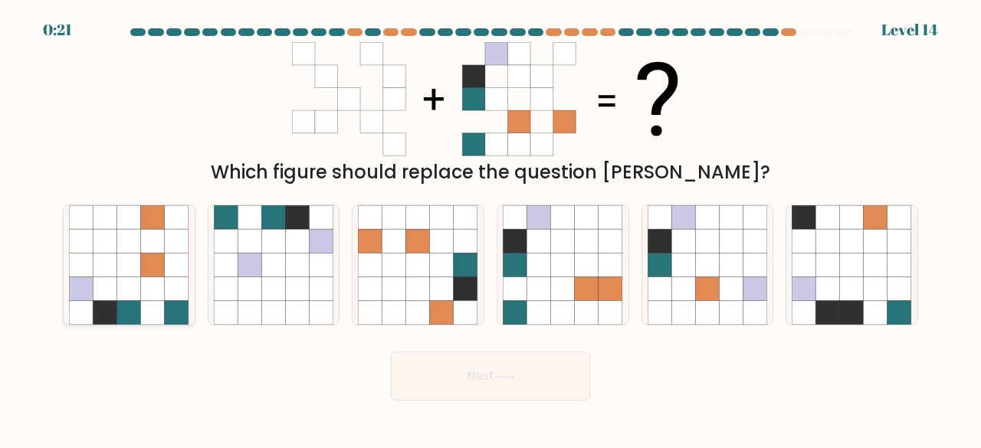
click at [117, 280] on icon at bounding box center [129, 289] width 24 height 24
click at [490, 228] on input "a." at bounding box center [490, 226] width 1 height 4
radio input "true"
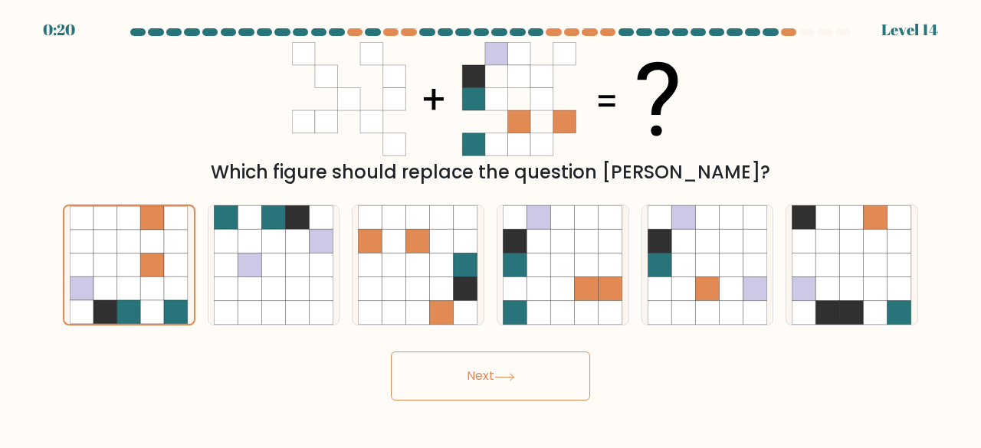
click at [526, 372] on button "Next" at bounding box center [490, 376] width 199 height 49
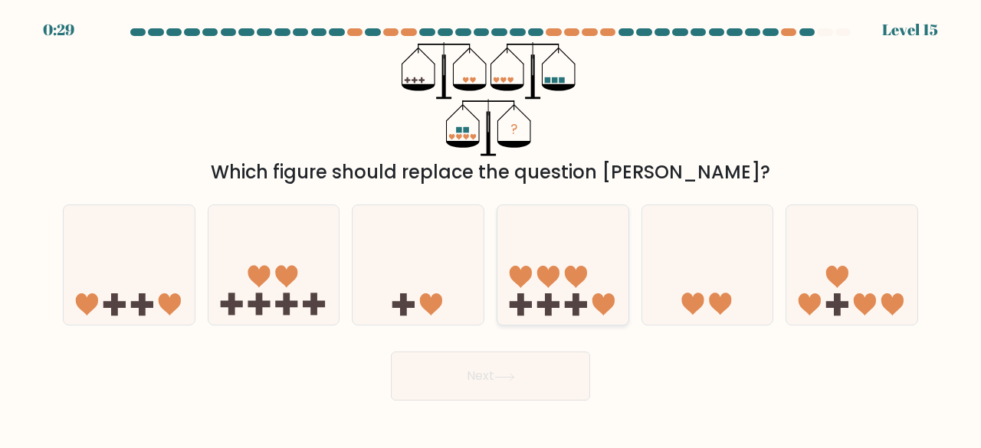
click at [579, 254] on icon at bounding box center [562, 265] width 131 height 108
click at [491, 228] on input "d." at bounding box center [490, 226] width 1 height 4
radio input "true"
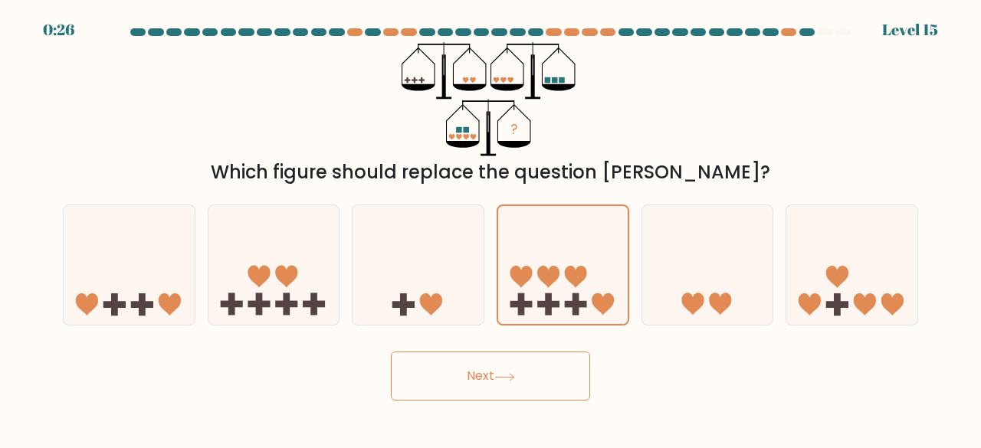
click at [549, 374] on button "Next" at bounding box center [490, 376] width 199 height 49
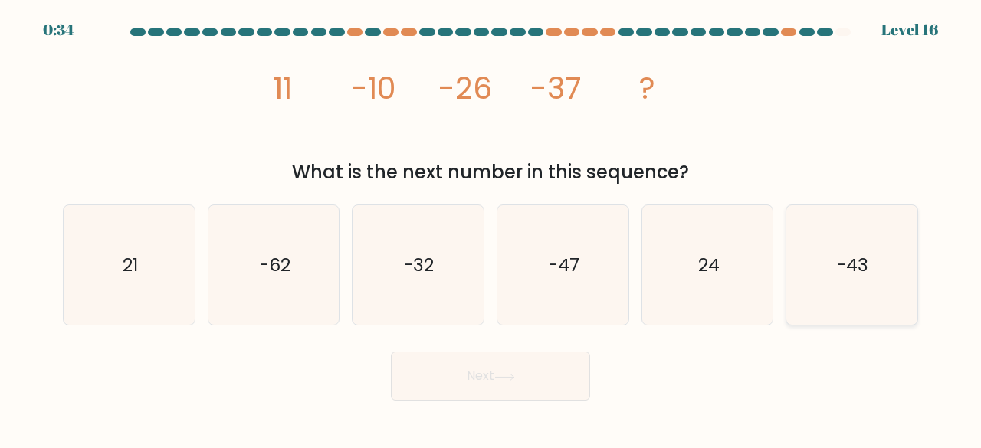
click at [836, 266] on icon "-43" at bounding box center [851, 265] width 120 height 120
click at [491, 228] on input "f. -43" at bounding box center [490, 226] width 1 height 4
radio input "true"
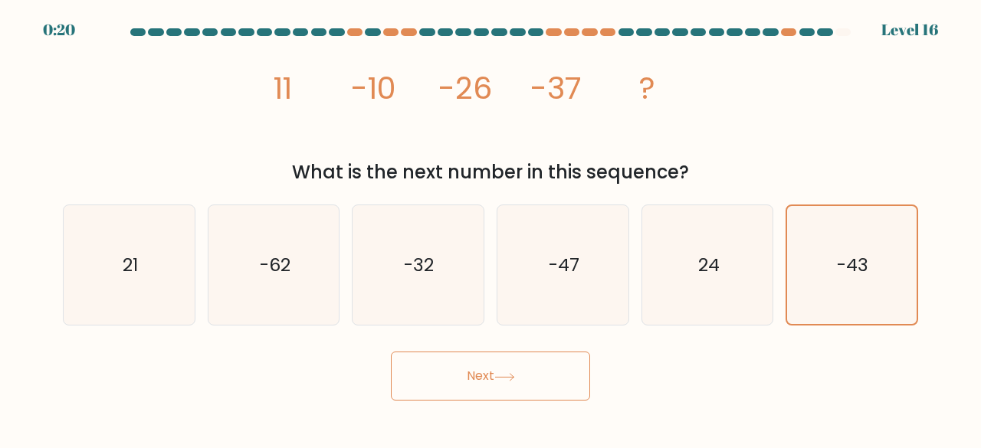
click at [497, 379] on button "Next" at bounding box center [490, 376] width 199 height 49
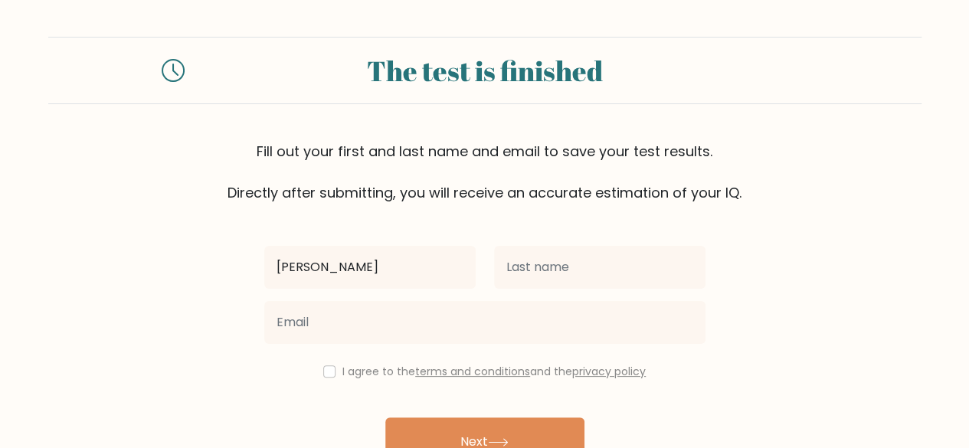
type input "[PERSON_NAME]"
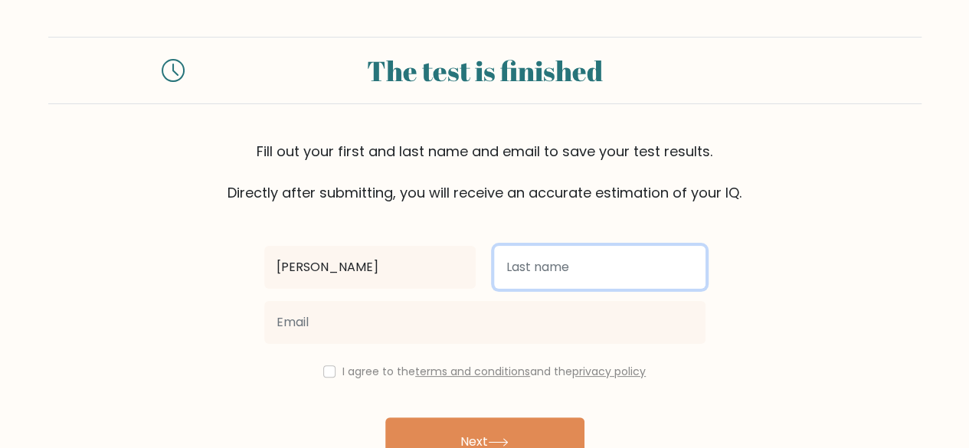
click at [554, 267] on input "text" at bounding box center [599, 267] width 211 height 43
type input "Peña"
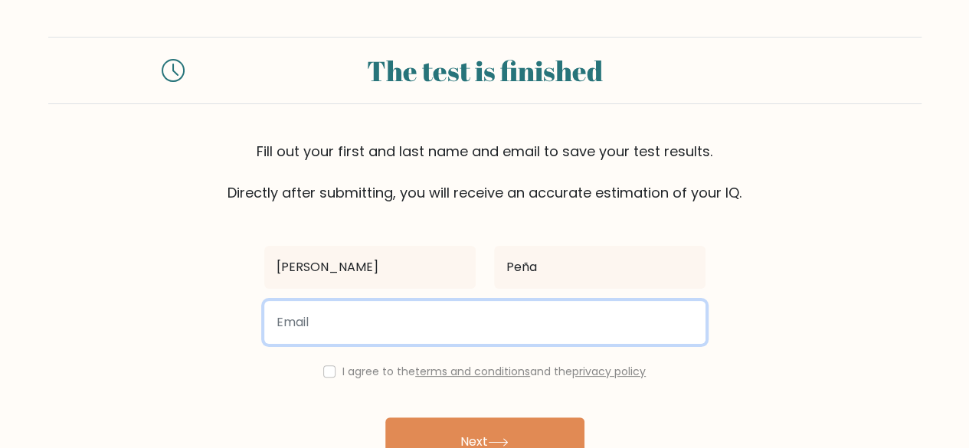
click at [516, 330] on input "email" at bounding box center [484, 322] width 441 height 43
type input "[EMAIL_ADDRESS][DOMAIN_NAME]"
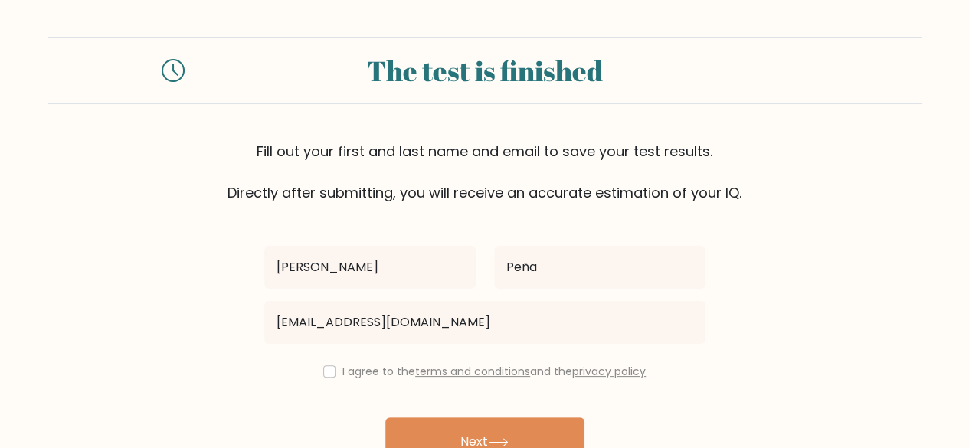
click at [305, 418] on div "[PERSON_NAME] [PERSON_NAME] [EMAIL_ADDRESS][DOMAIN_NAME] I agree to the terms a…" at bounding box center [485, 352] width 460 height 298
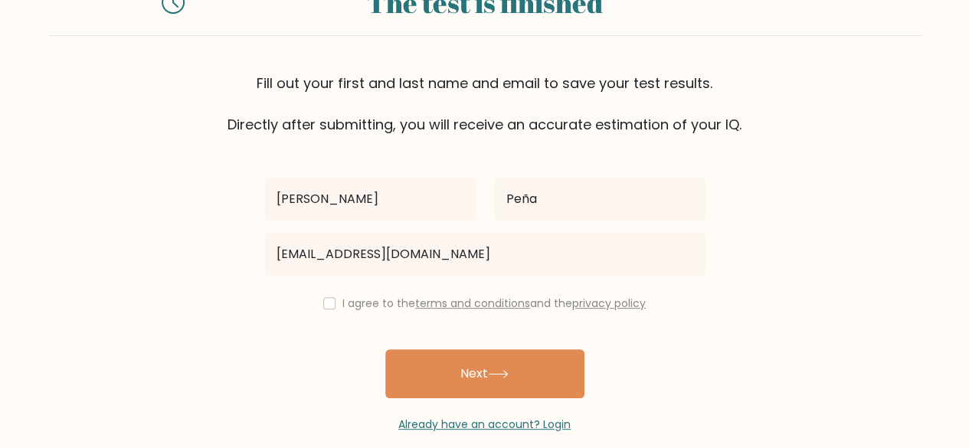
scroll to position [69, 0]
click at [325, 304] on input "checkbox" at bounding box center [329, 303] width 12 height 12
checkbox input "true"
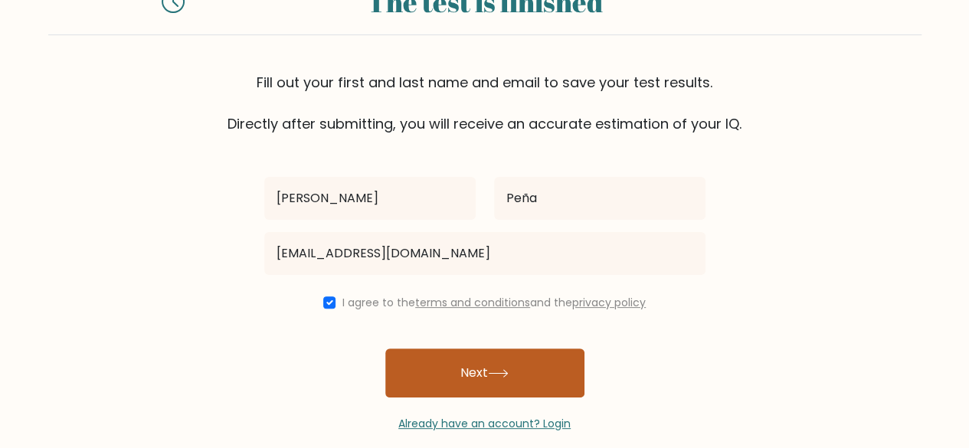
click at [491, 368] on button "Next" at bounding box center [484, 373] width 199 height 49
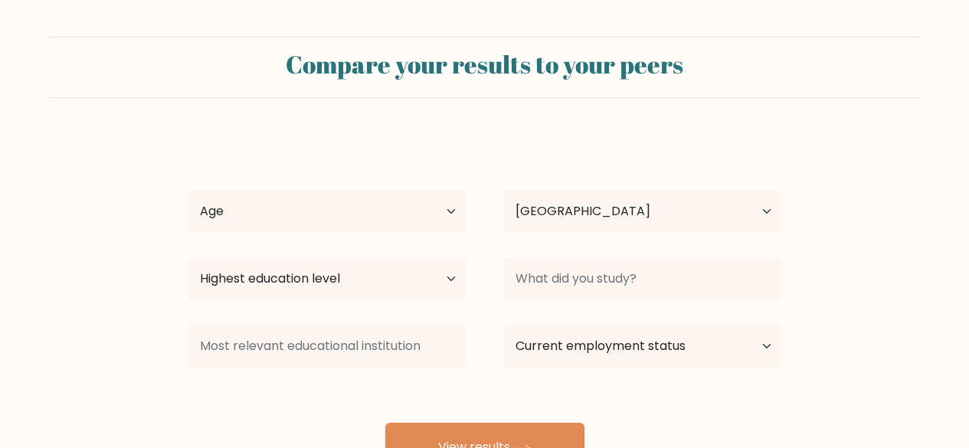
select select "MX"
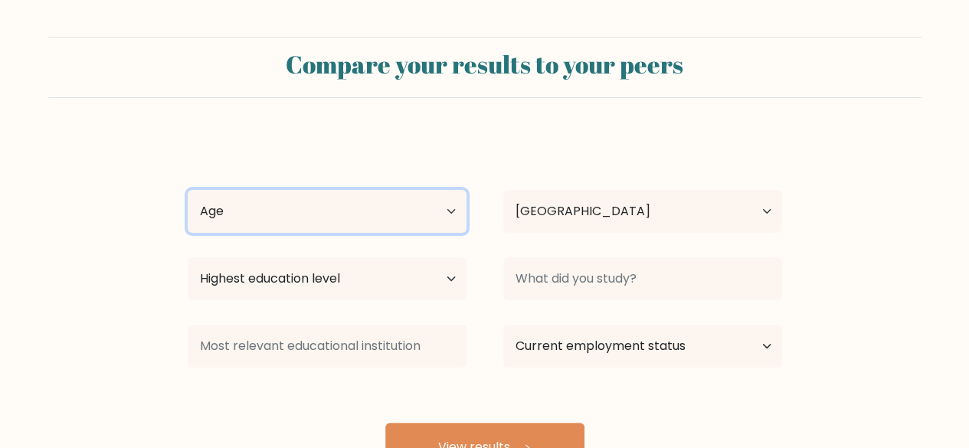
click at [442, 209] on select "Age Under [DEMOGRAPHIC_DATA] [DEMOGRAPHIC_DATA] [DEMOGRAPHIC_DATA] [DEMOGRAPHIC…" at bounding box center [327, 211] width 279 height 43
select select "25_34"
click at [188, 190] on select "Age Under [DEMOGRAPHIC_DATA] [DEMOGRAPHIC_DATA] [DEMOGRAPHIC_DATA] [DEMOGRAPHIC…" at bounding box center [327, 211] width 279 height 43
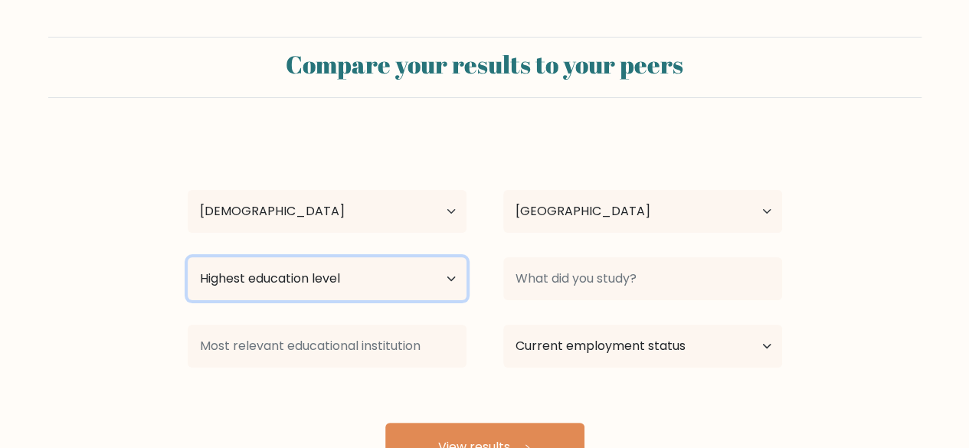
click at [429, 290] on select "Highest education level No schooling Primary Lower Secondary Upper Secondary Oc…" at bounding box center [327, 278] width 279 height 43
select select "bachelors_degree"
click at [188, 257] on select "Highest education level No schooling Primary Lower Secondary Upper Secondary Oc…" at bounding box center [327, 278] width 279 height 43
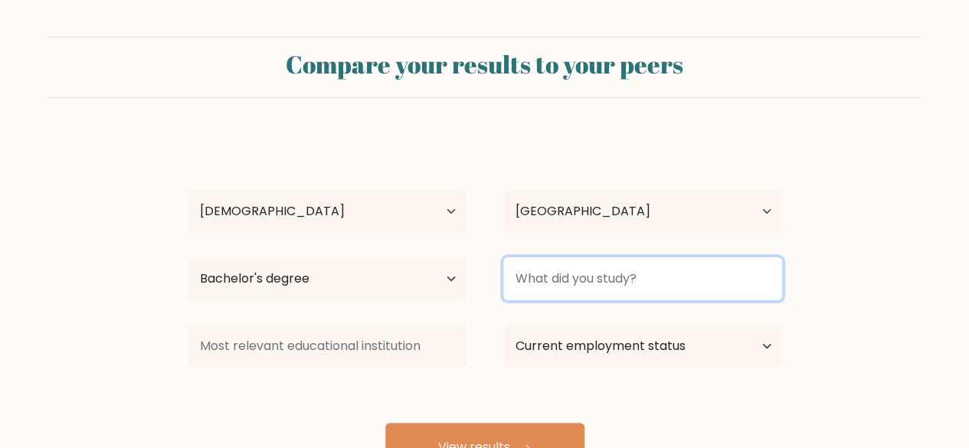
click at [672, 291] on input at bounding box center [642, 278] width 279 height 43
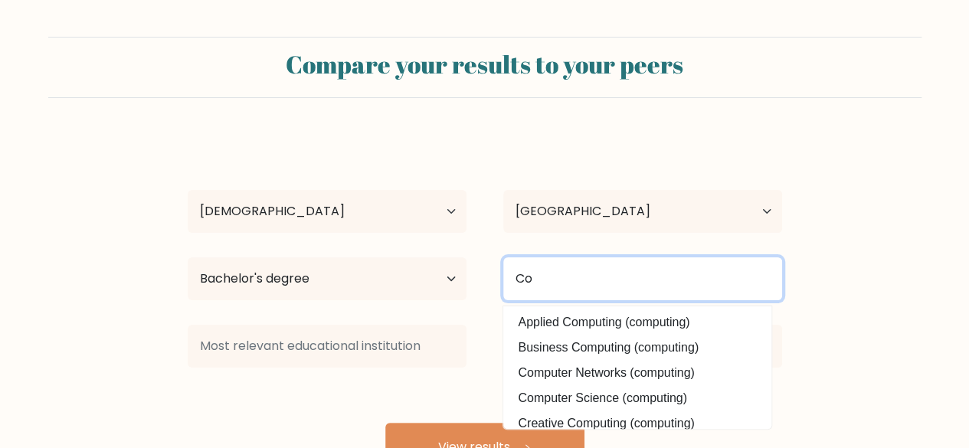
type input "C"
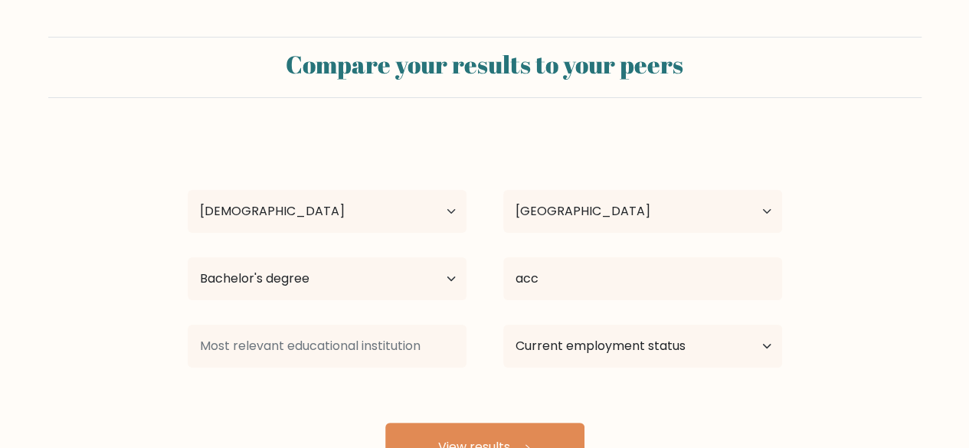
click at [627, 341] on div "[PERSON_NAME] Coral [PERSON_NAME] Age Under [DEMOGRAPHIC_DATA] [DEMOGRAPHIC_DAT…" at bounding box center [485, 303] width 613 height 337
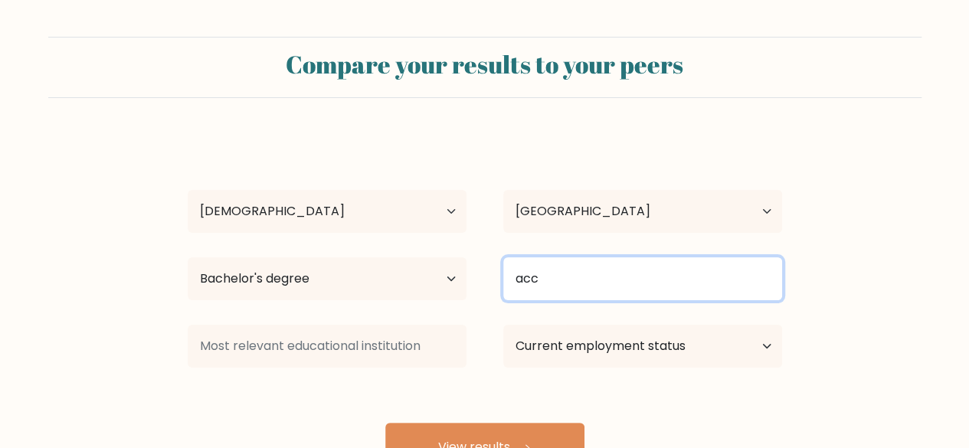
click at [631, 277] on input "acc" at bounding box center [642, 278] width 279 height 43
type input "a"
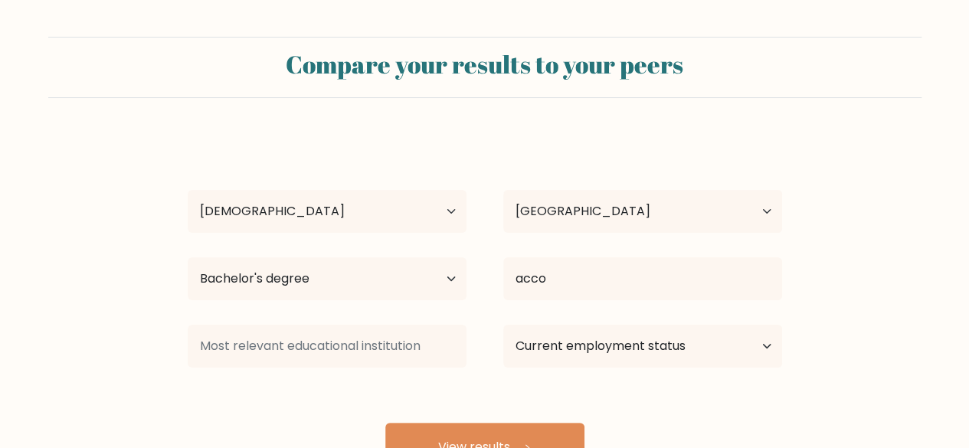
click at [612, 394] on div "Elsa Coral Peña Age Under 18 years old 18-24 years old 25-34 years old 35-44 ye…" at bounding box center [485, 303] width 613 height 337
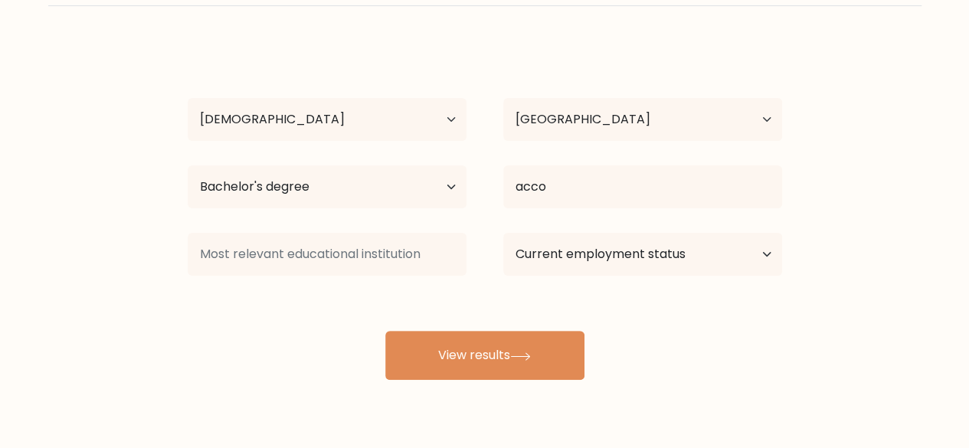
scroll to position [132, 0]
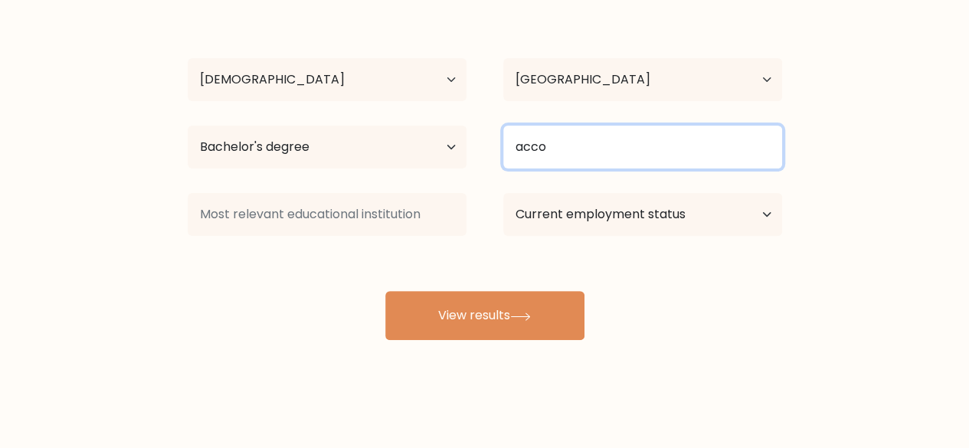
click at [683, 159] on input "acco" at bounding box center [642, 147] width 279 height 43
type input "a"
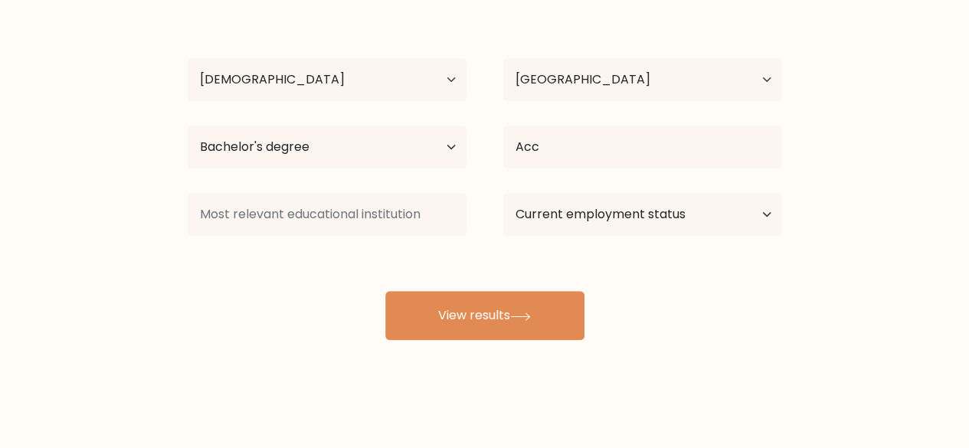
click at [664, 265] on div "Elsa Coral Peña Age Under 18 years old 18-24 years old 25-34 years old 35-44 ye…" at bounding box center [485, 171] width 613 height 337
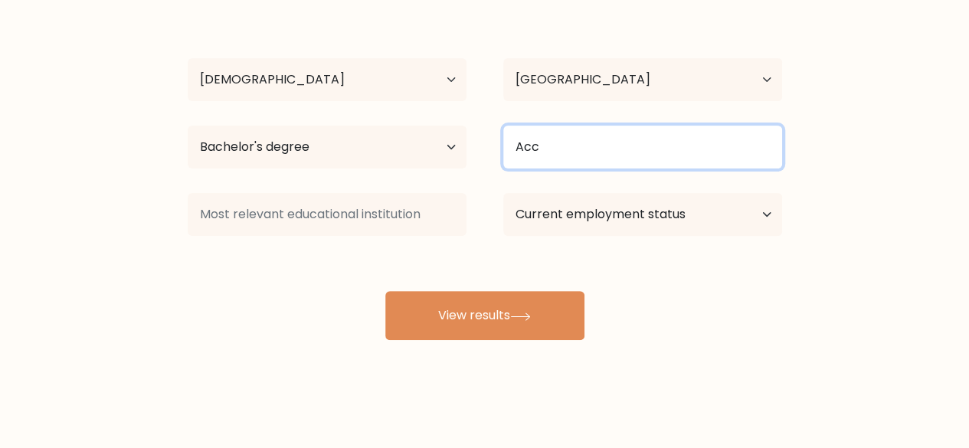
click at [630, 156] on input "Acc" at bounding box center [642, 147] width 279 height 43
type input "A"
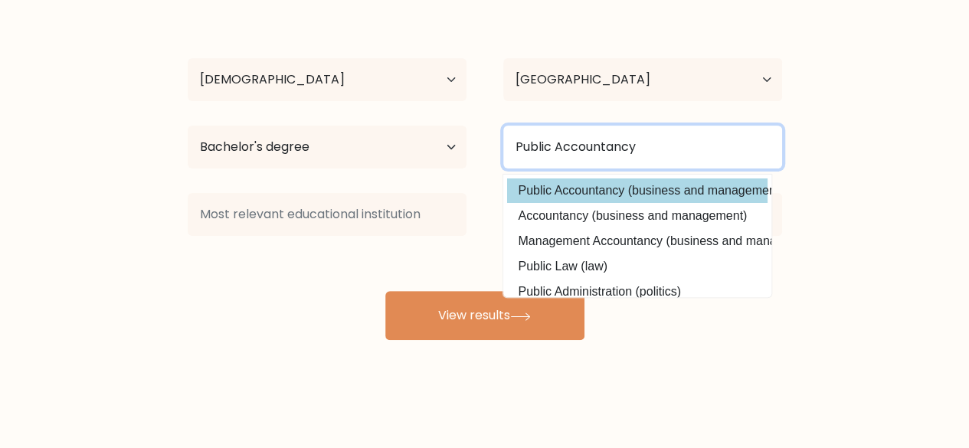
type input "Public Accountancy"
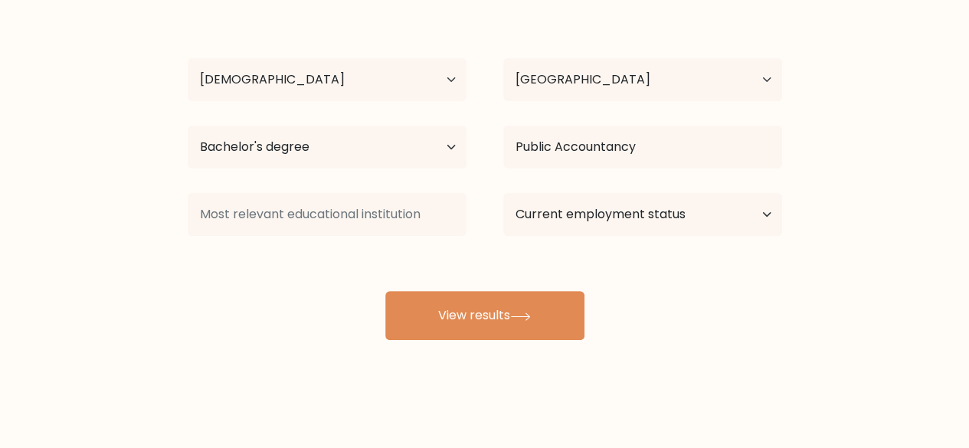
click at [644, 193] on div "Elsa Coral Peña Age Under 18 years old 18-24 years old 25-34 years old 35-44 ye…" at bounding box center [485, 171] width 613 height 337
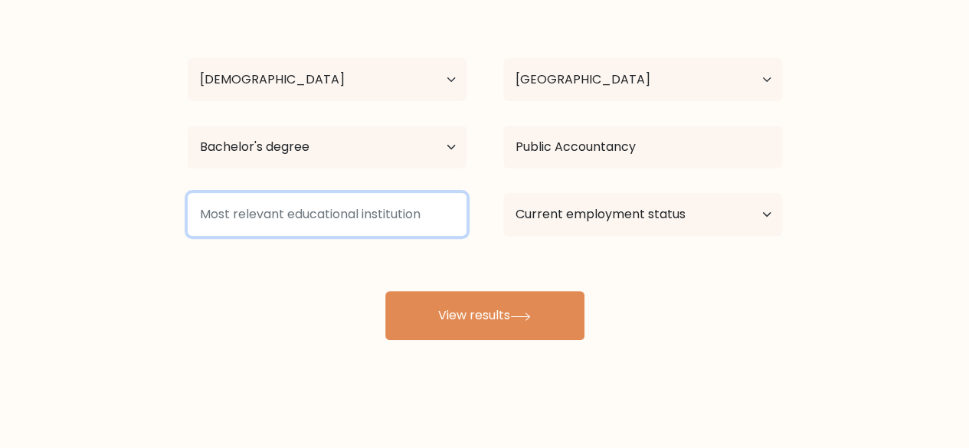
click at [383, 217] on input at bounding box center [327, 214] width 279 height 43
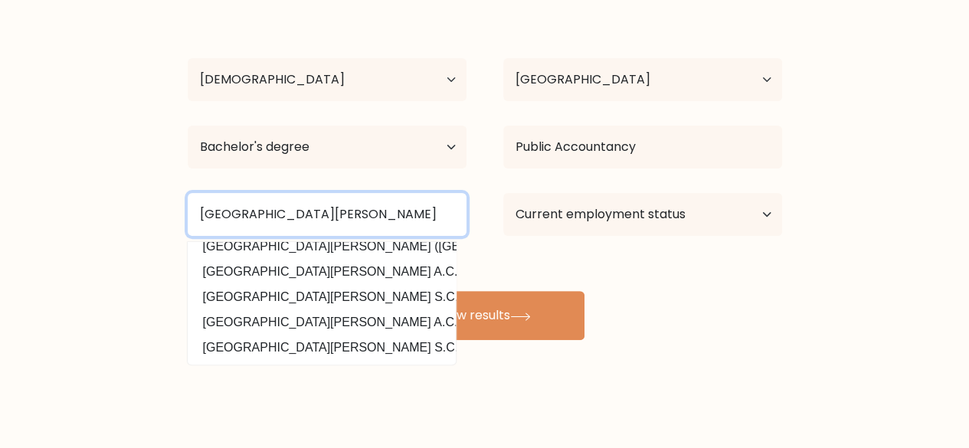
scroll to position [149, 0]
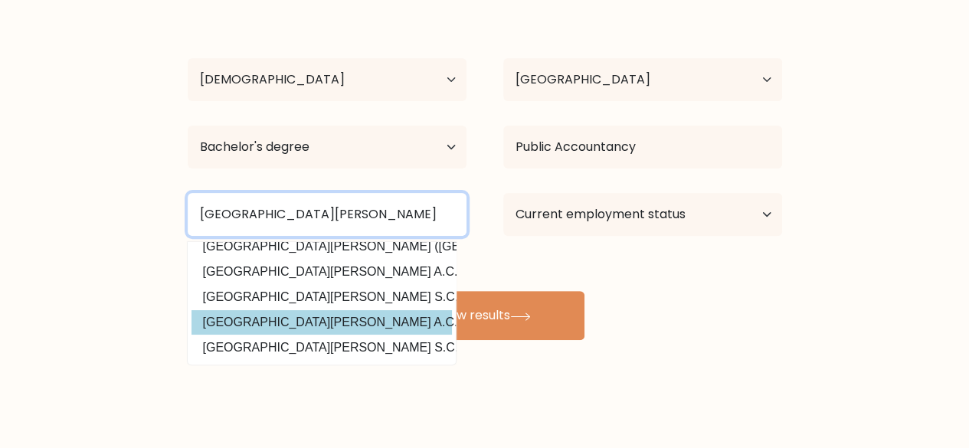
type input "Universidad del Valle de mexico"
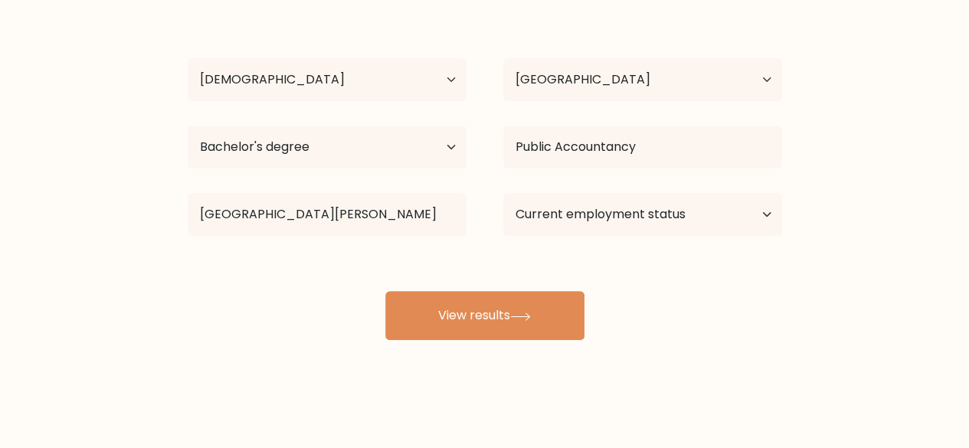
click at [395, 317] on div "Elsa Coral Peña Age Under 18 years old 18-24 years old 25-34 years old 35-44 ye…" at bounding box center [485, 171] width 613 height 337
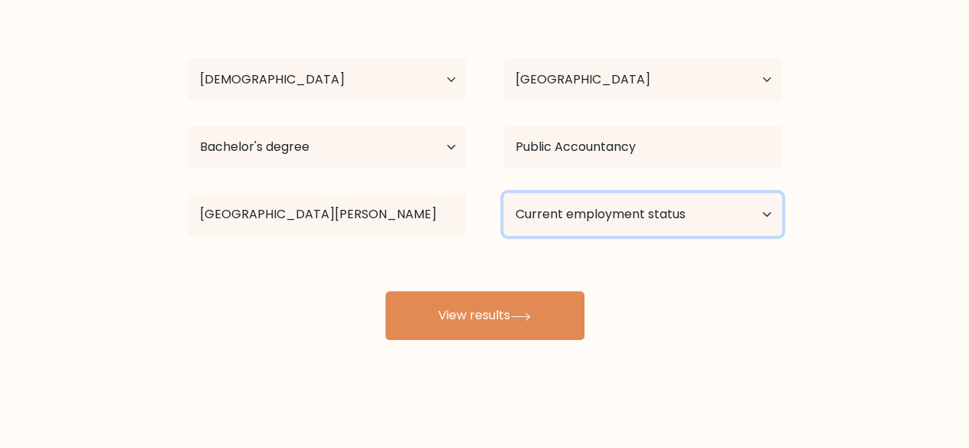
click at [718, 217] on select "Current employment status Employed Student Retired Other / prefer not to answer" at bounding box center [642, 214] width 279 height 43
select select "employed"
click at [503, 193] on select "Current employment status Employed Student Retired Other / prefer not to answer" at bounding box center [642, 214] width 279 height 43
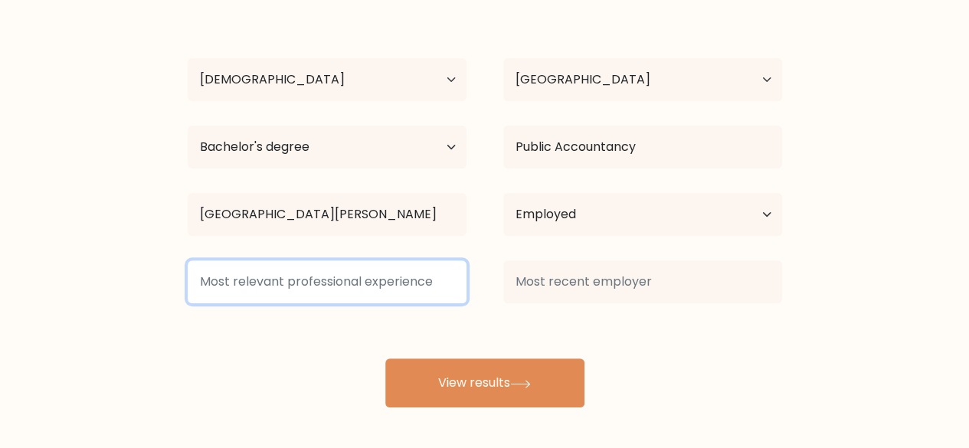
click at [436, 292] on input at bounding box center [327, 282] width 279 height 43
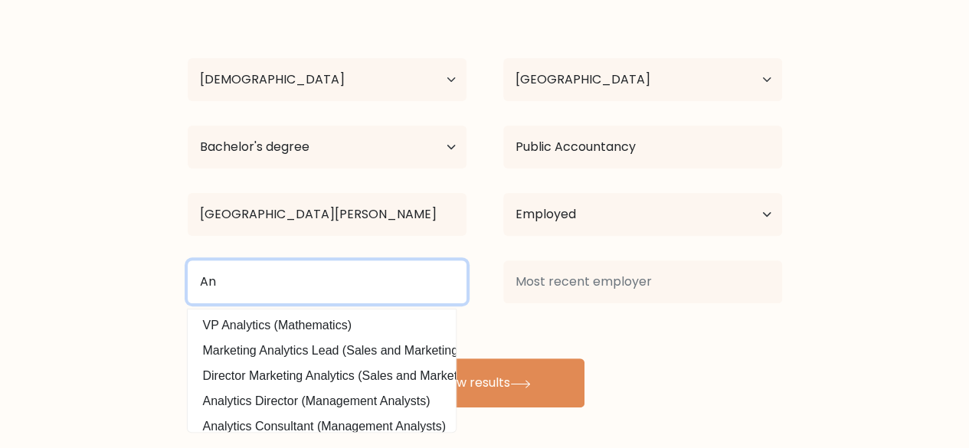
type input "A"
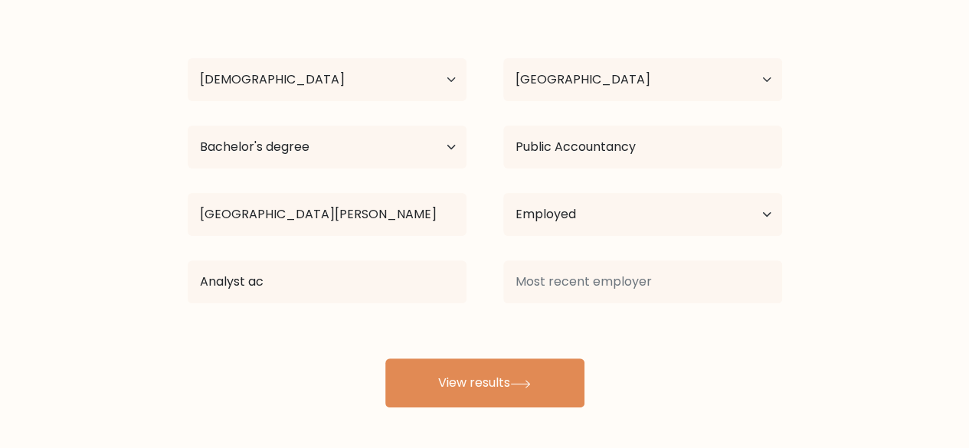
click at [383, 339] on div "Elsa Coral Peña Age Under 18 years old 18-24 years old 25-34 years old 35-44 ye…" at bounding box center [485, 205] width 613 height 405
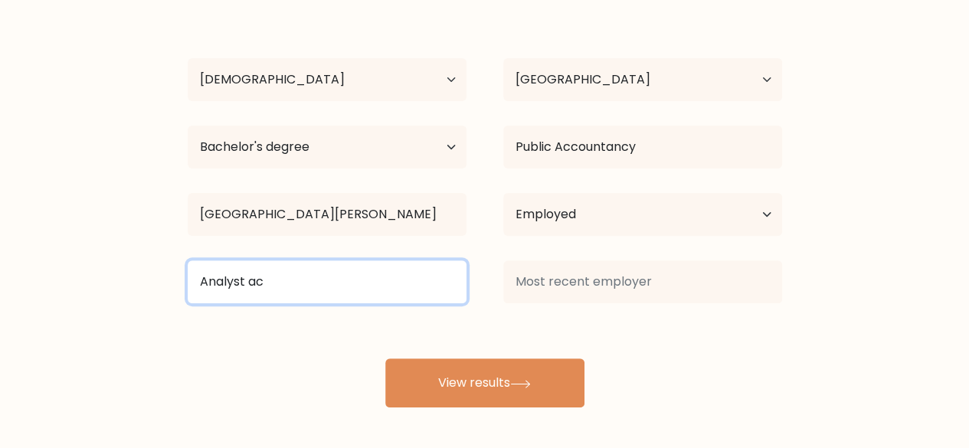
click at [369, 277] on input "Analyst ac" at bounding box center [327, 282] width 279 height 43
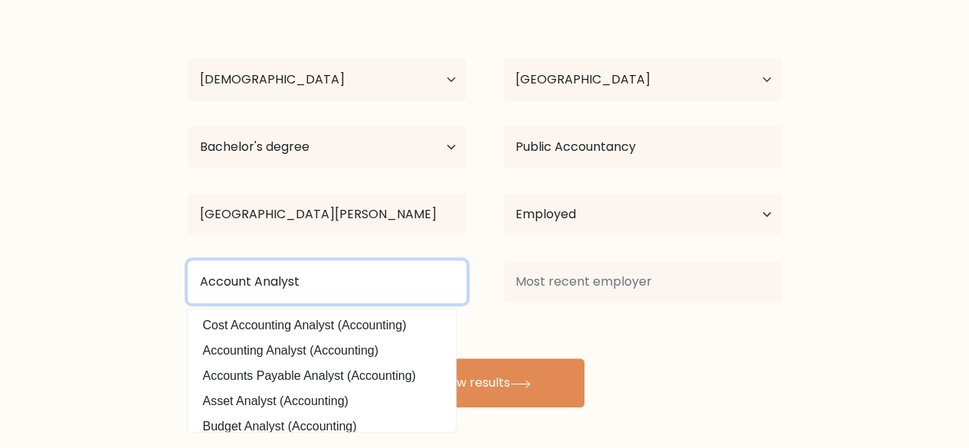
type input "Account Analyst"
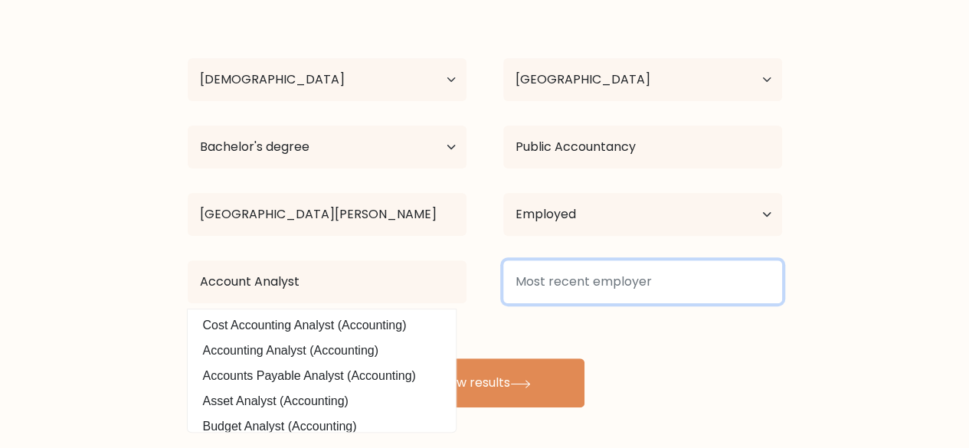
click at [680, 287] on input at bounding box center [642, 282] width 279 height 43
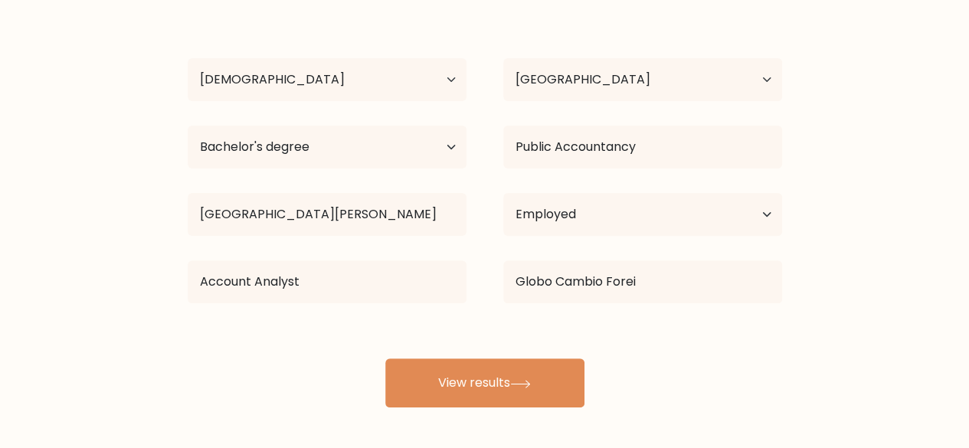
click at [660, 318] on div "Elsa Coral Peña Age Under 18 years old 18-24 years old 25-34 years old 35-44 ye…" at bounding box center [485, 205] width 613 height 405
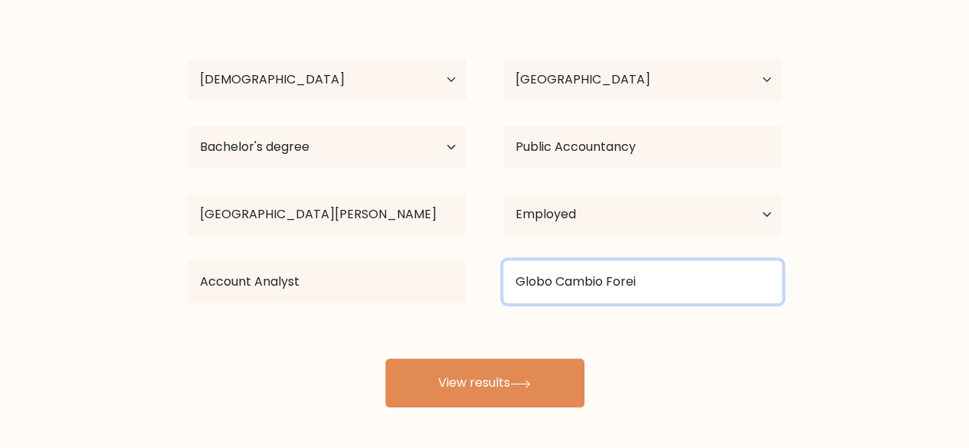
click at [668, 282] on input "Globo Cambio Forei" at bounding box center [642, 282] width 279 height 43
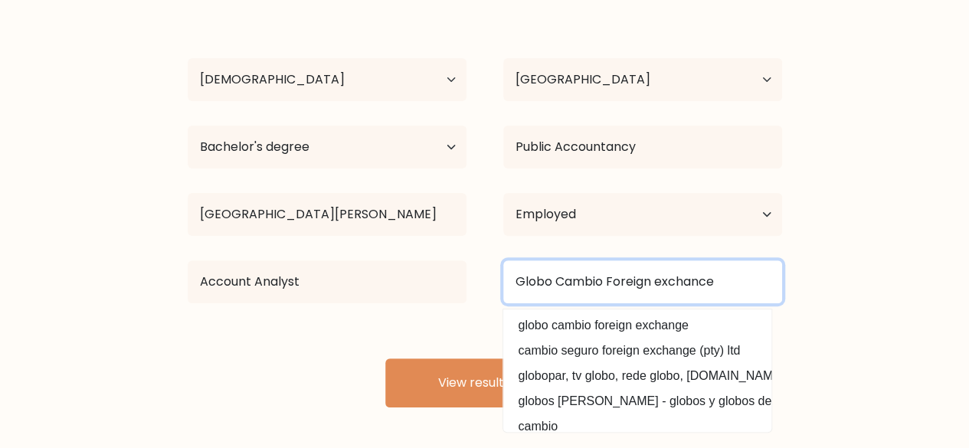
type input "Globo Cambio Foreign exchance"
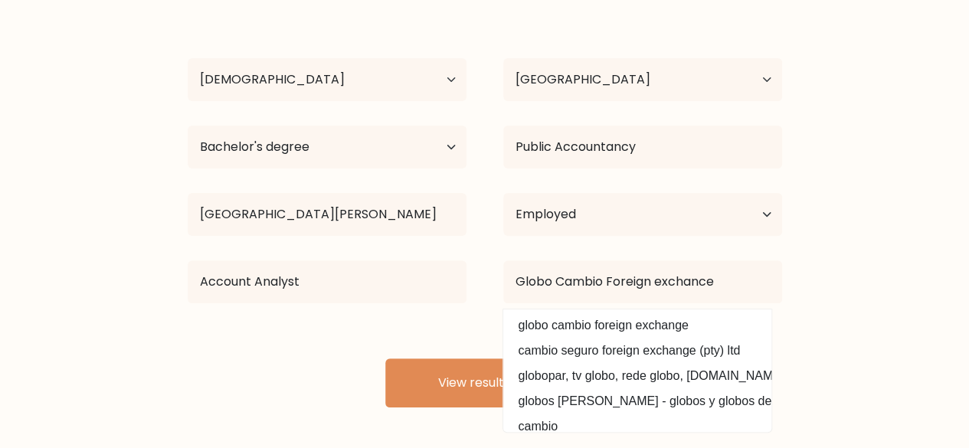
click at [860, 326] on form "Compare your results to your peers Elsa Coral Peña Age Under 18 years old 18-24…" at bounding box center [484, 156] width 969 height 503
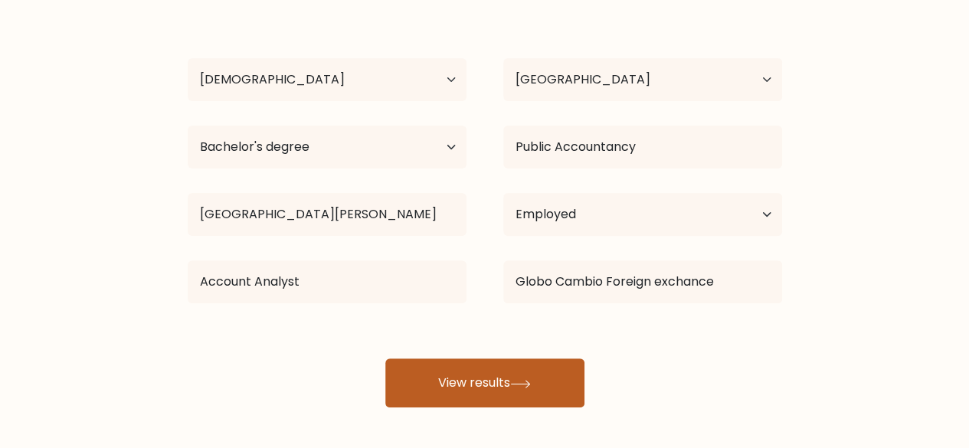
click at [524, 375] on button "View results" at bounding box center [484, 383] width 199 height 49
